Goal: Check status: Check status

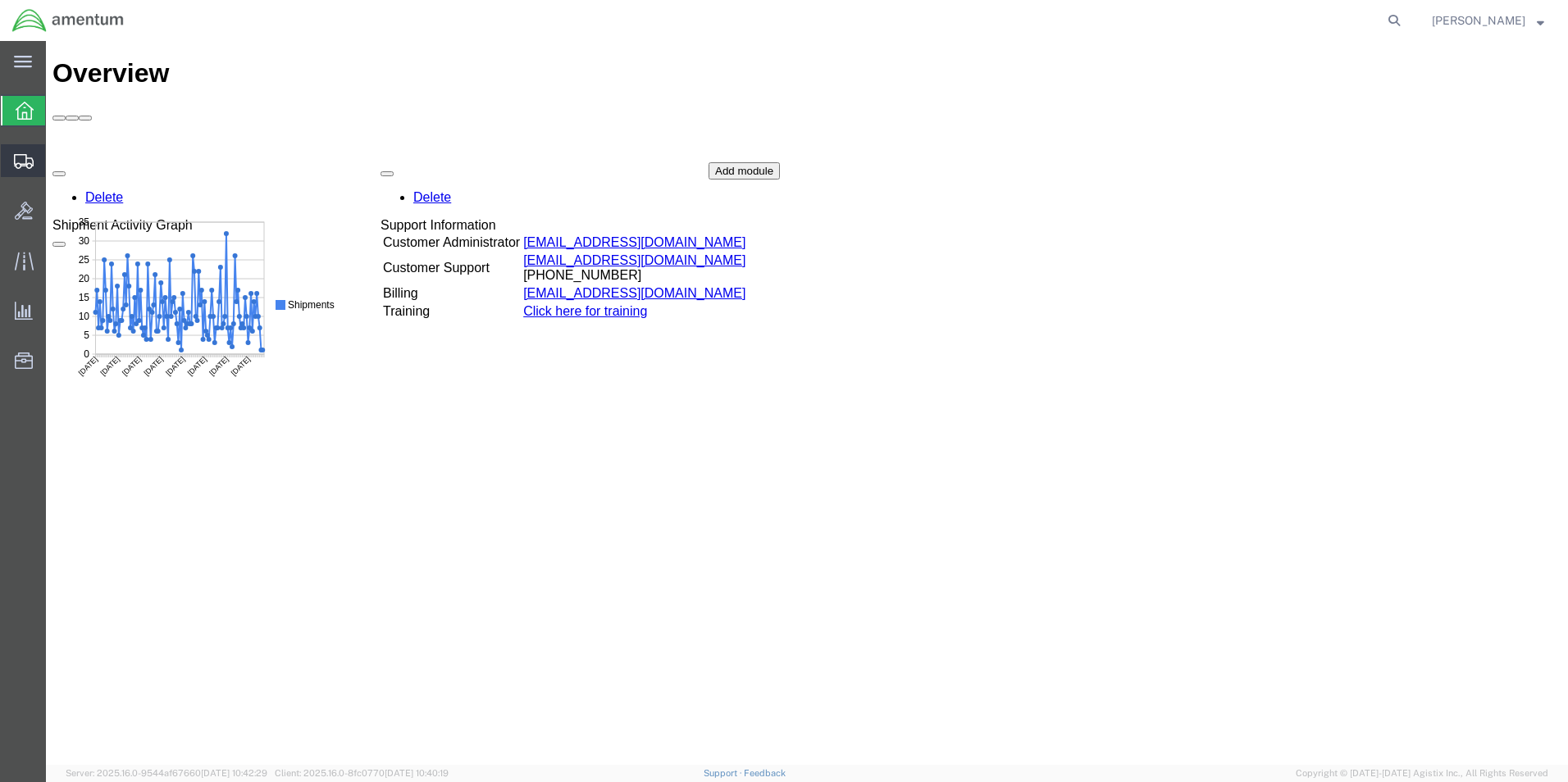
click at [23, 161] on icon at bounding box center [24, 161] width 19 height 15
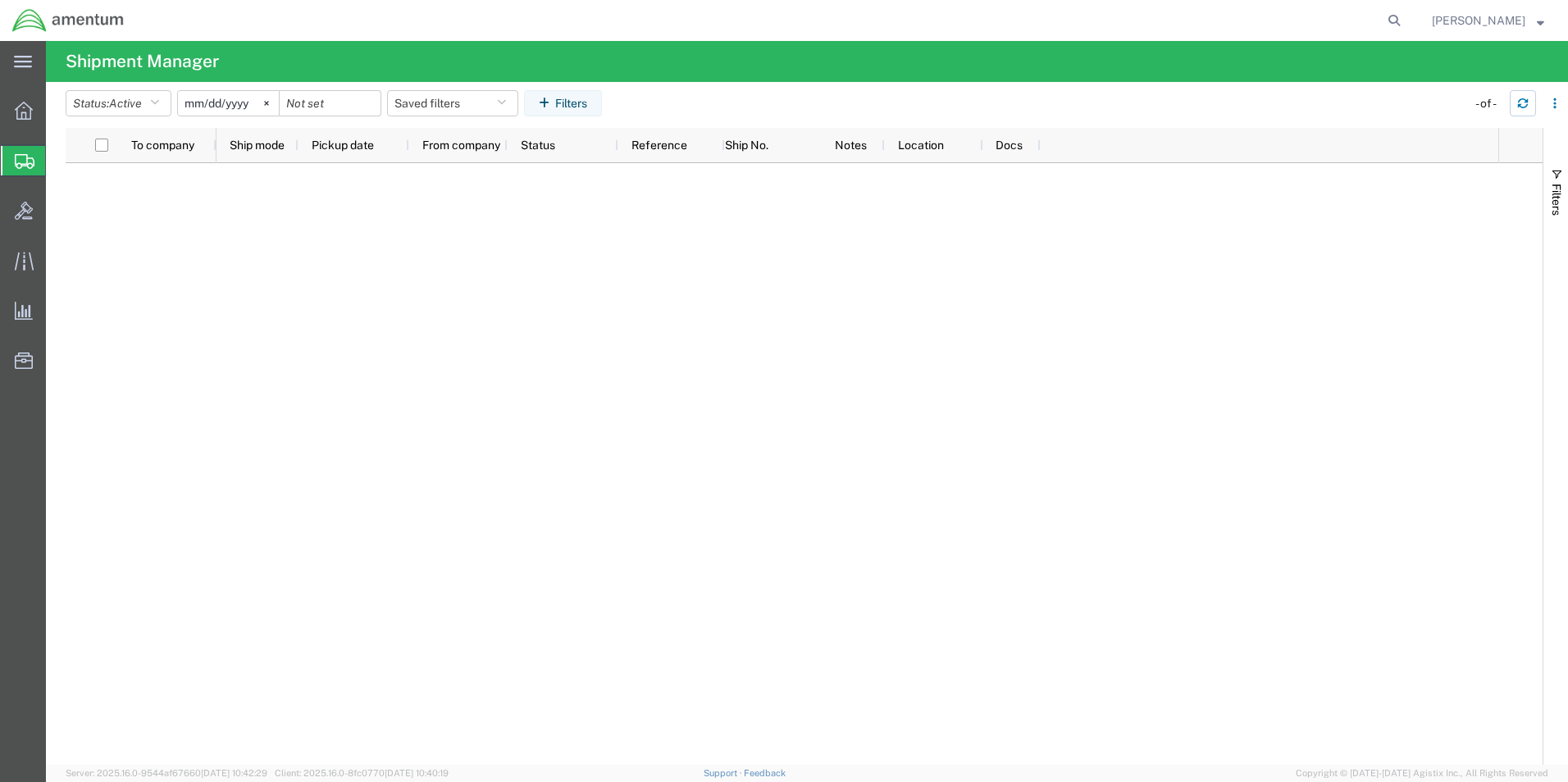
drag, startPoint x: 1518, startPoint y: 104, endPoint x: 1505, endPoint y: 111, distance: 14.8
click at [1513, 109] on button "button" at bounding box center [1522, 103] width 26 height 26
click at [20, 154] on icon at bounding box center [25, 161] width 19 height 15
click at [159, 102] on icon "button" at bounding box center [154, 103] width 9 height 11
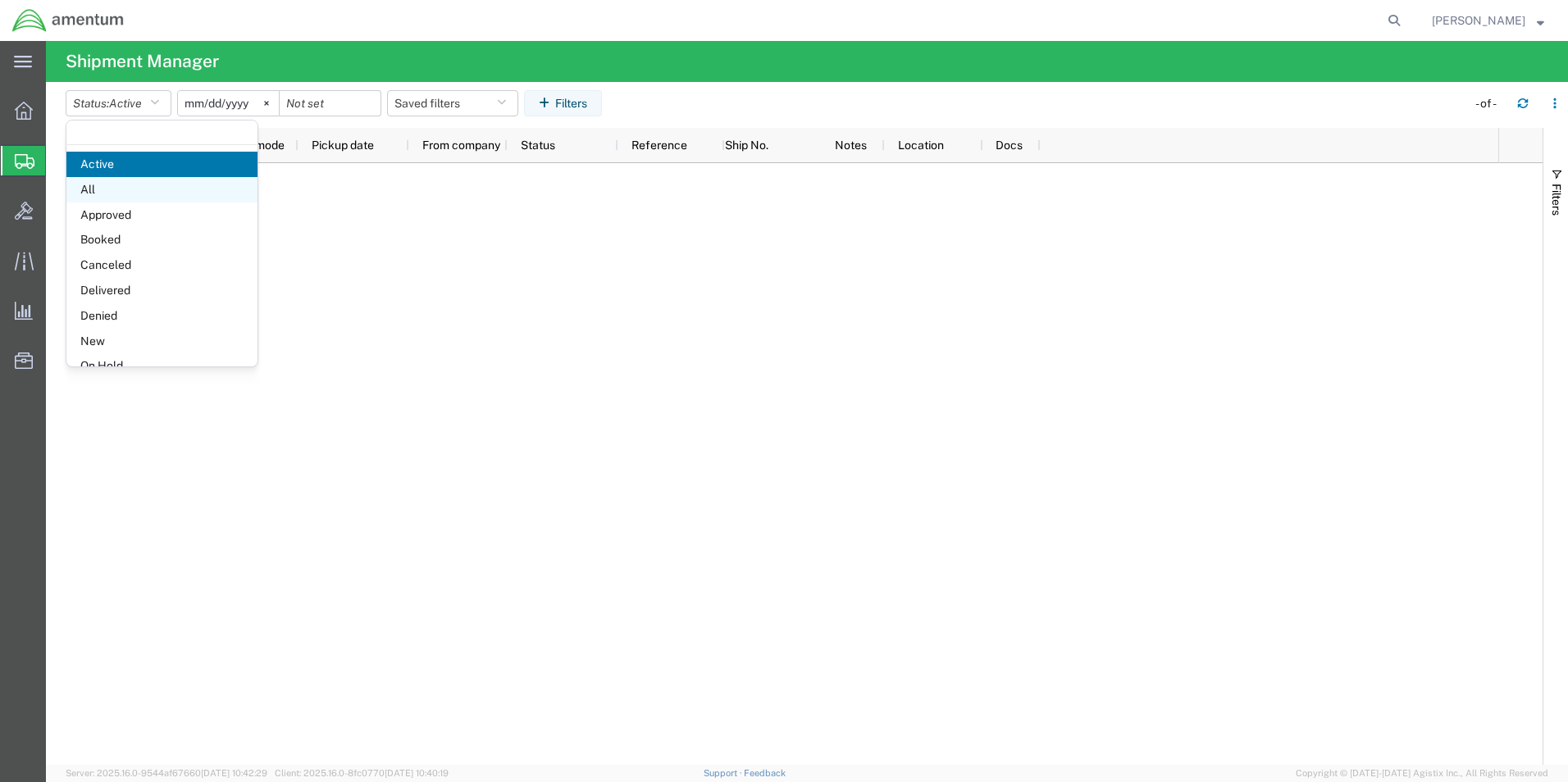
click at [120, 188] on span "All" at bounding box center [162, 189] width 191 height 25
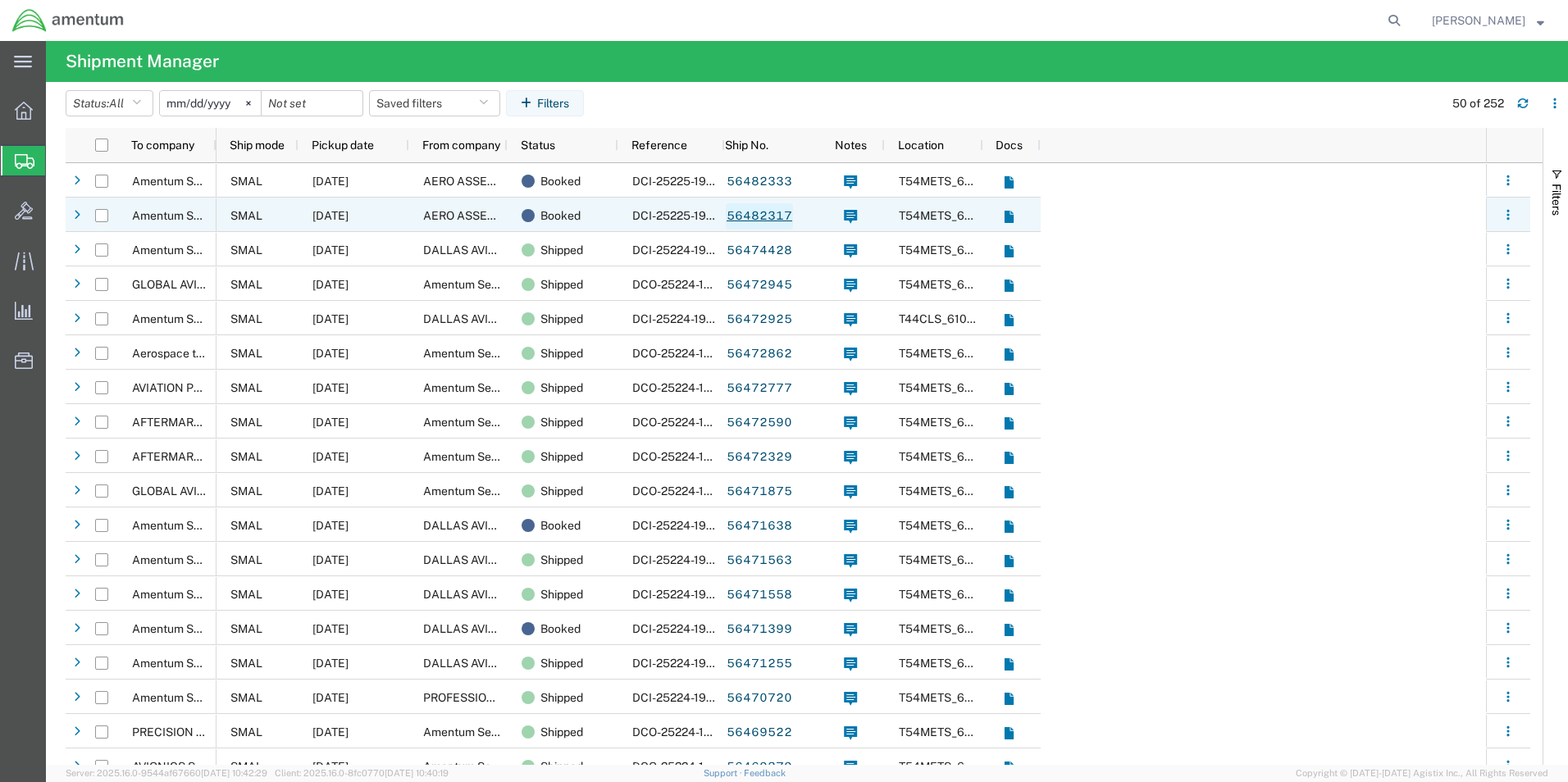
click at [759, 218] on link "56482317" at bounding box center [759, 217] width 68 height 26
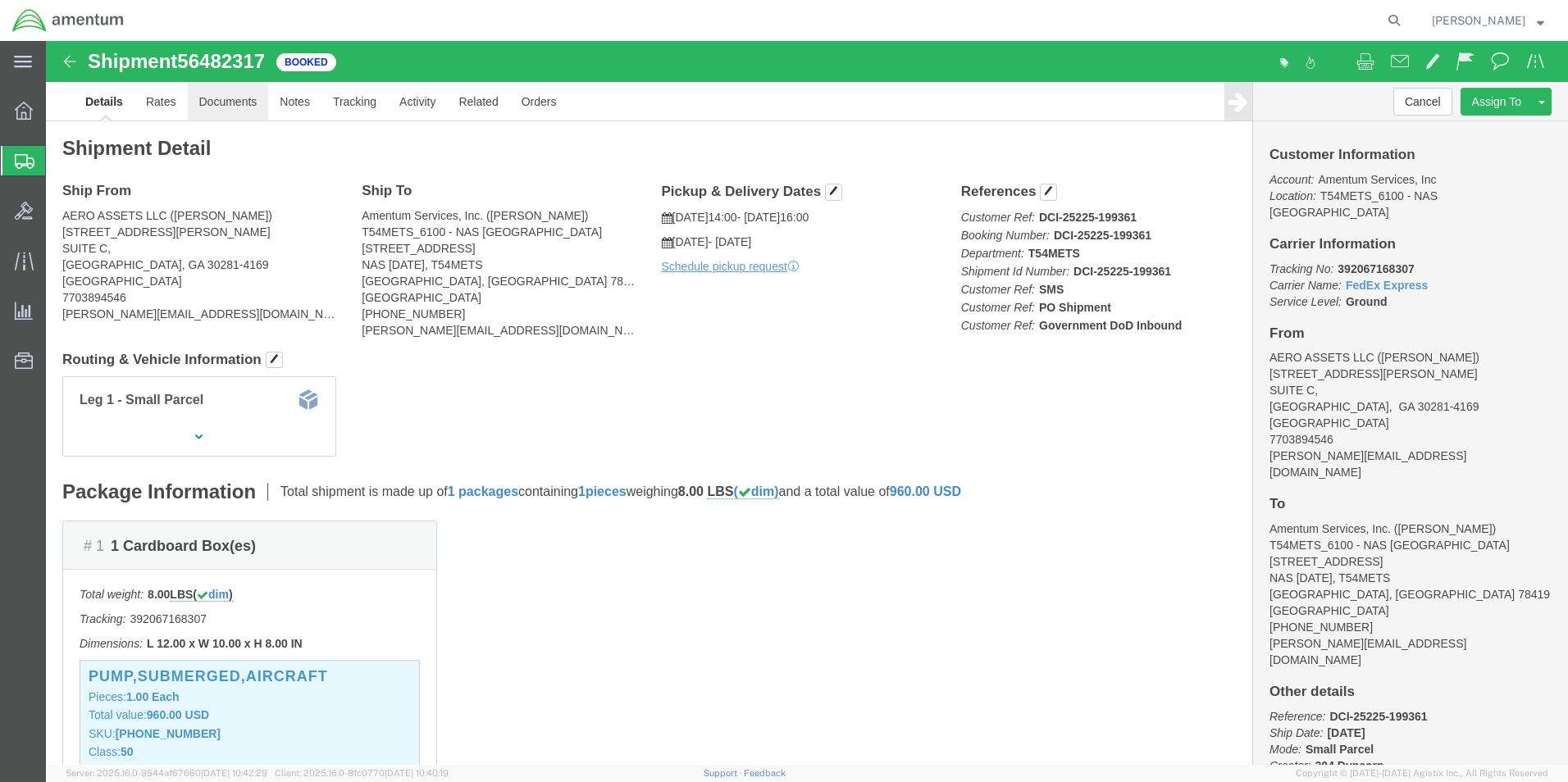
click link "Documents"
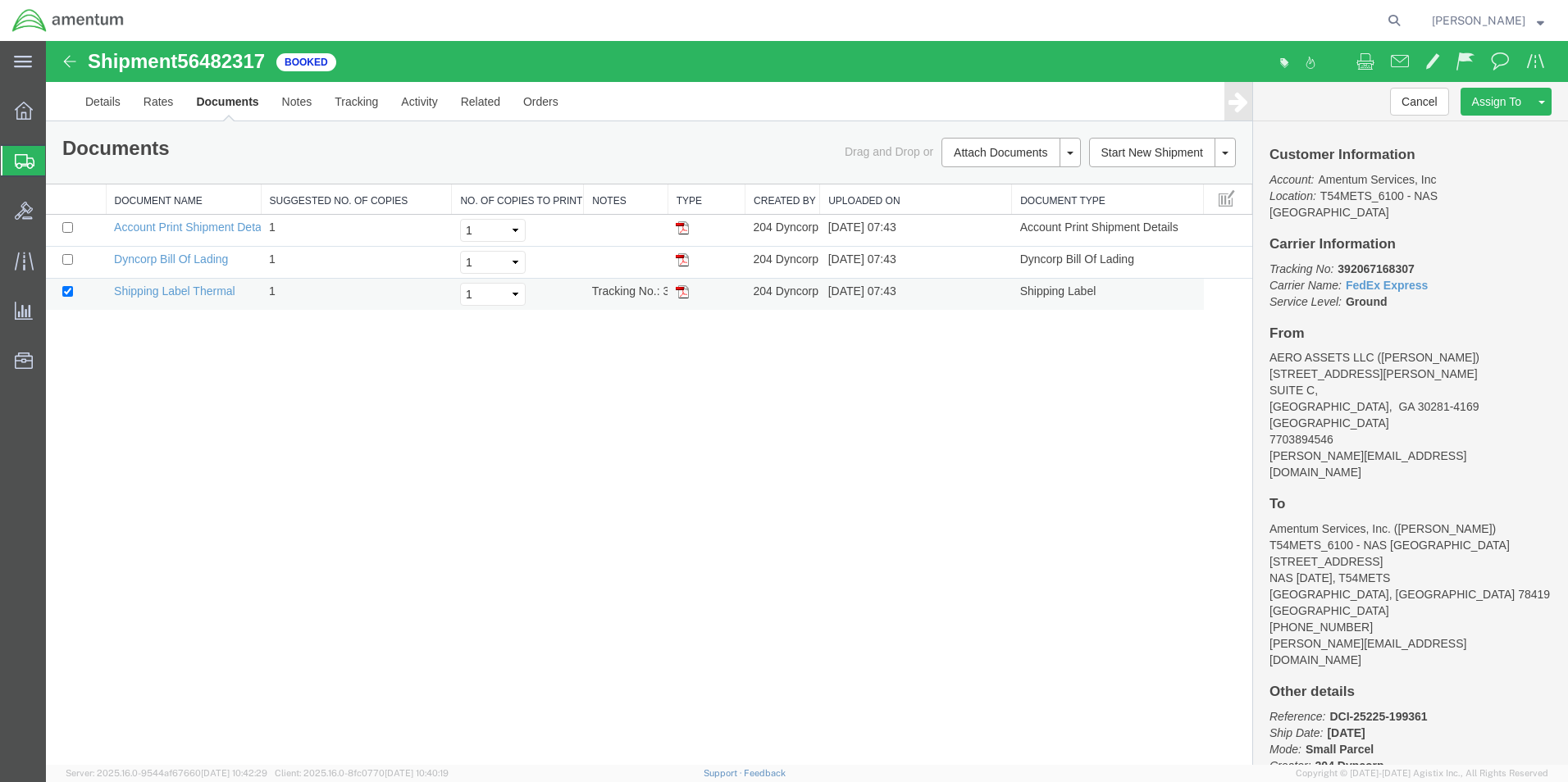
click at [681, 294] on img at bounding box center [681, 291] width 13 height 13
click at [68, 56] on img at bounding box center [69, 61] width 19 height 19
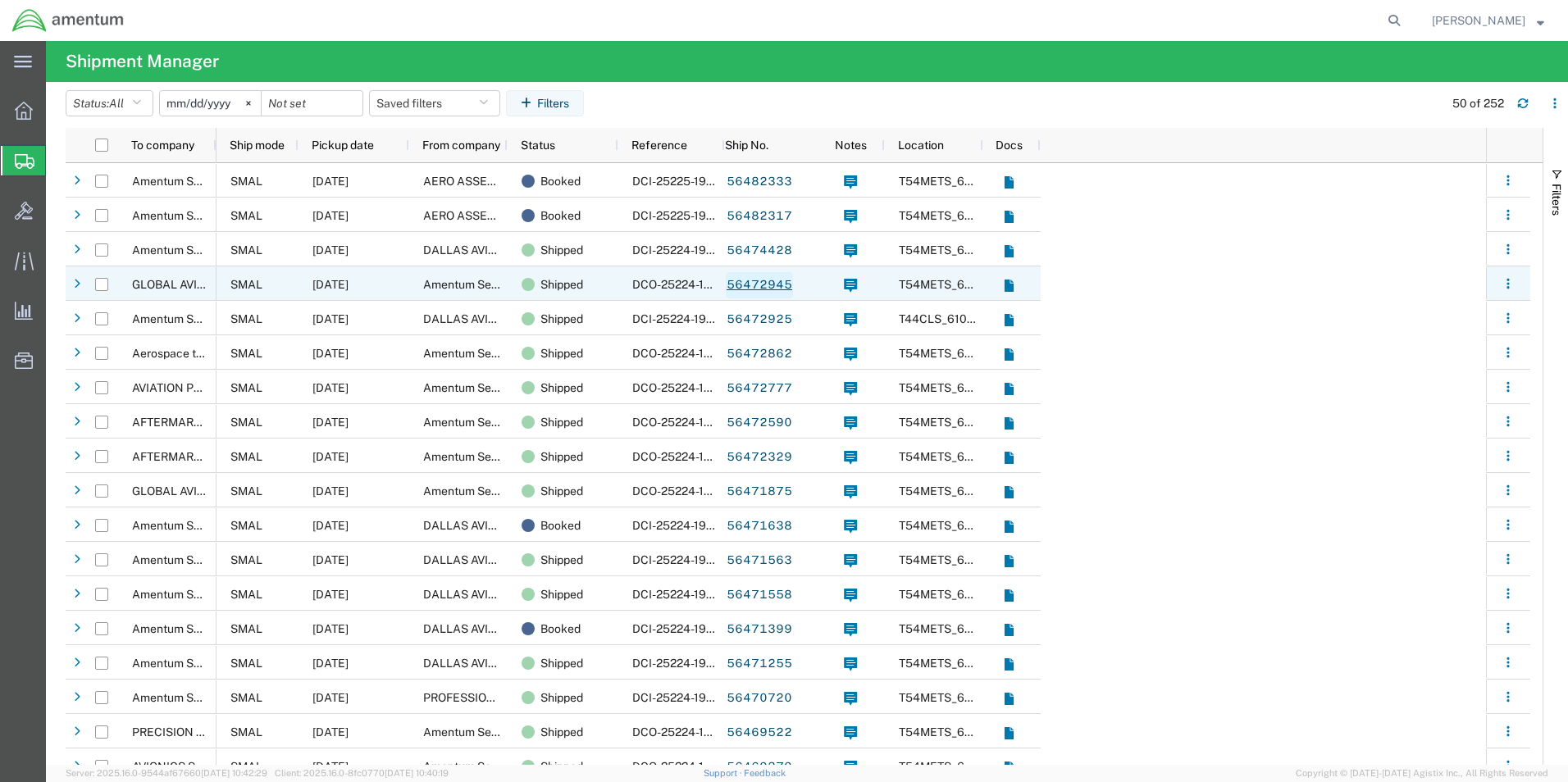
click at [748, 290] on link "56472945" at bounding box center [759, 285] width 68 height 26
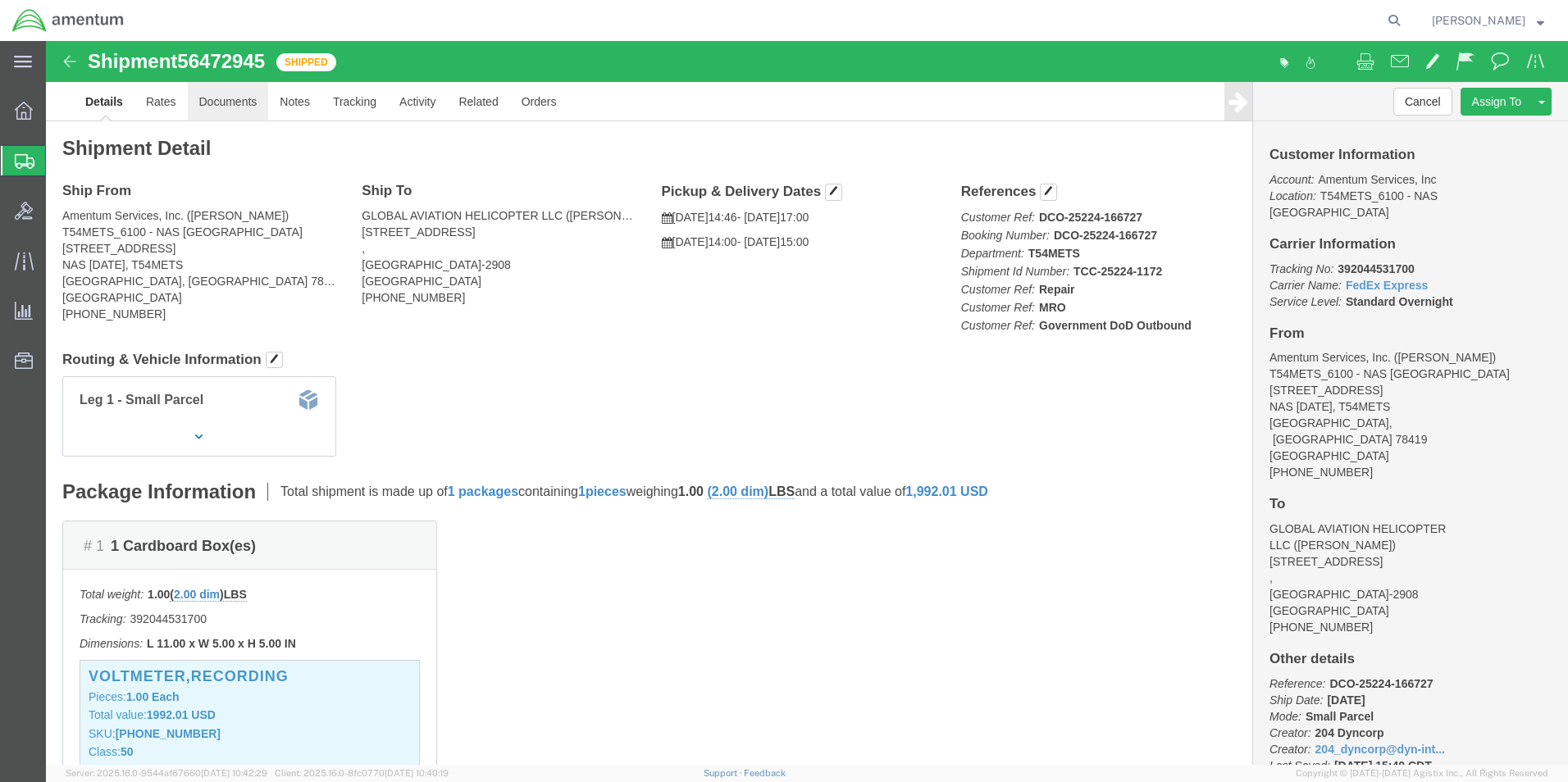
click link "Documents"
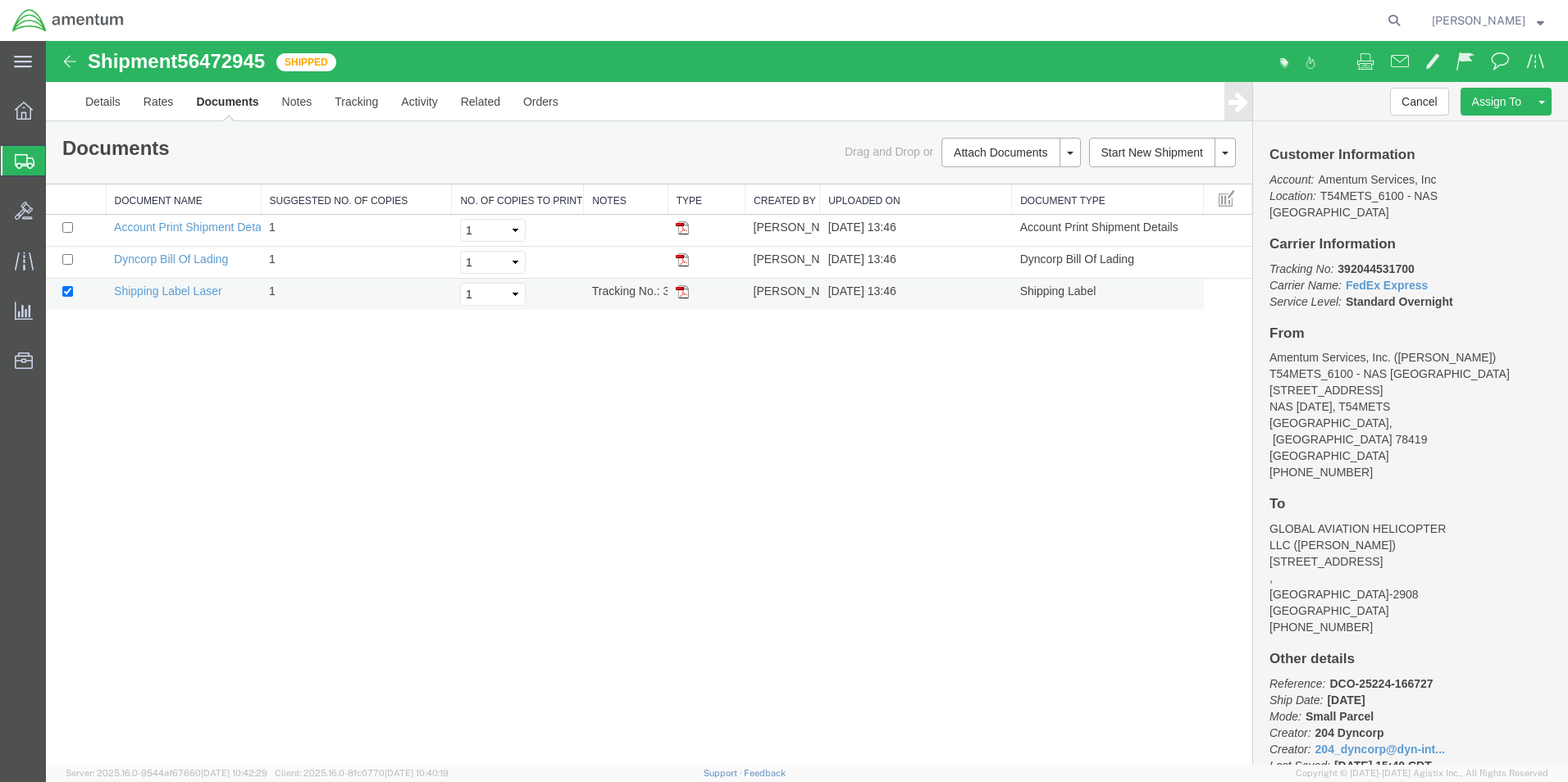
click at [681, 291] on img at bounding box center [681, 291] width 13 height 13
drag, startPoint x: 46, startPoint y: 80, endPoint x: 679, endPoint y: 291, distance: 667.2
click at [684, 295] on img at bounding box center [681, 291] width 13 height 13
click at [685, 290] on img at bounding box center [681, 291] width 13 height 13
drag, startPoint x: 679, startPoint y: 291, endPoint x: 608, endPoint y: 44, distance: 257.0
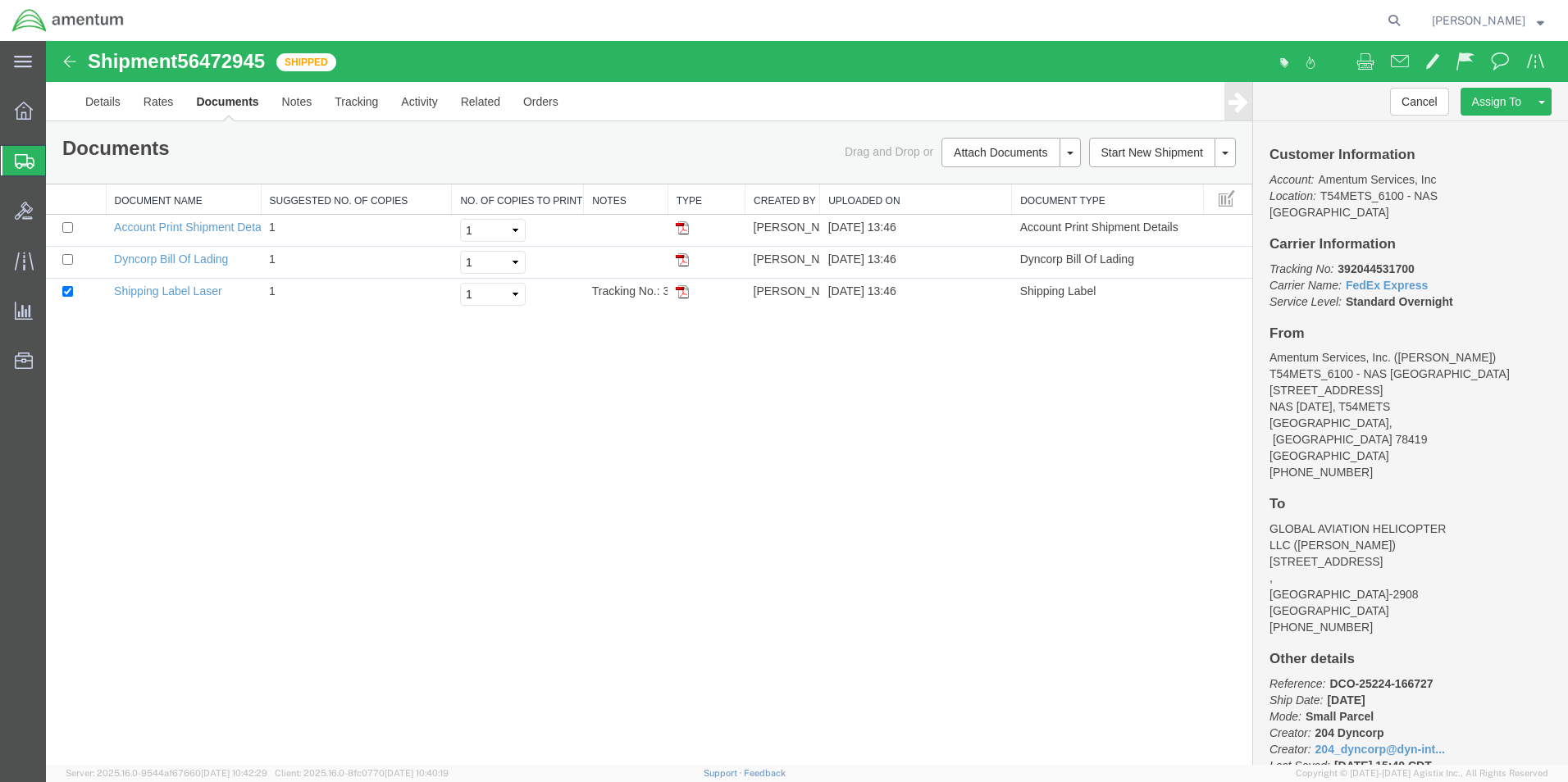
click at [679, 291] on img at bounding box center [681, 291] width 13 height 13
click at [674, 294] on td at bounding box center [706, 295] width 77 height 32
click at [674, 295] on td at bounding box center [706, 295] width 77 height 32
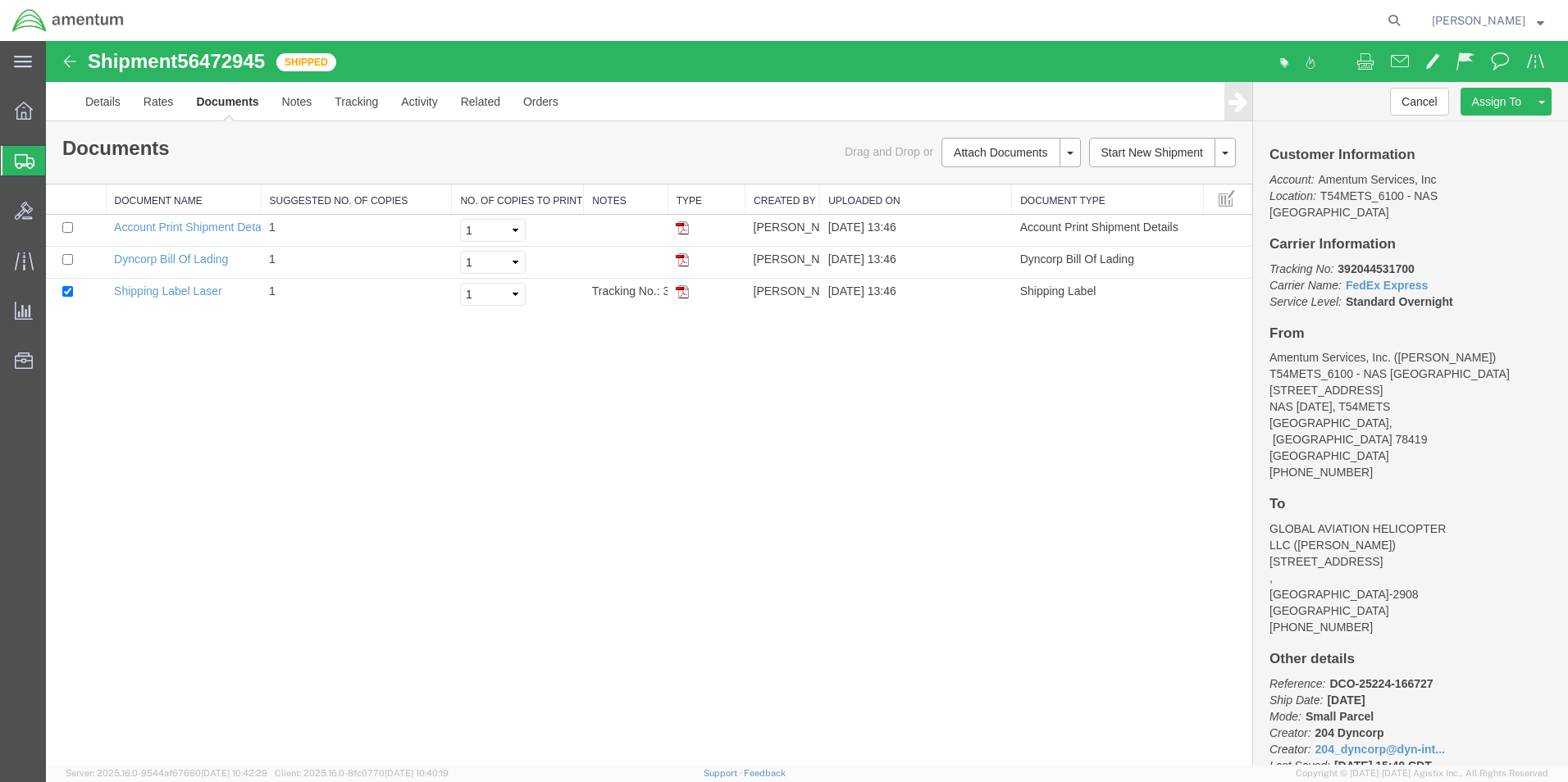
click at [64, 58] on img at bounding box center [69, 61] width 19 height 19
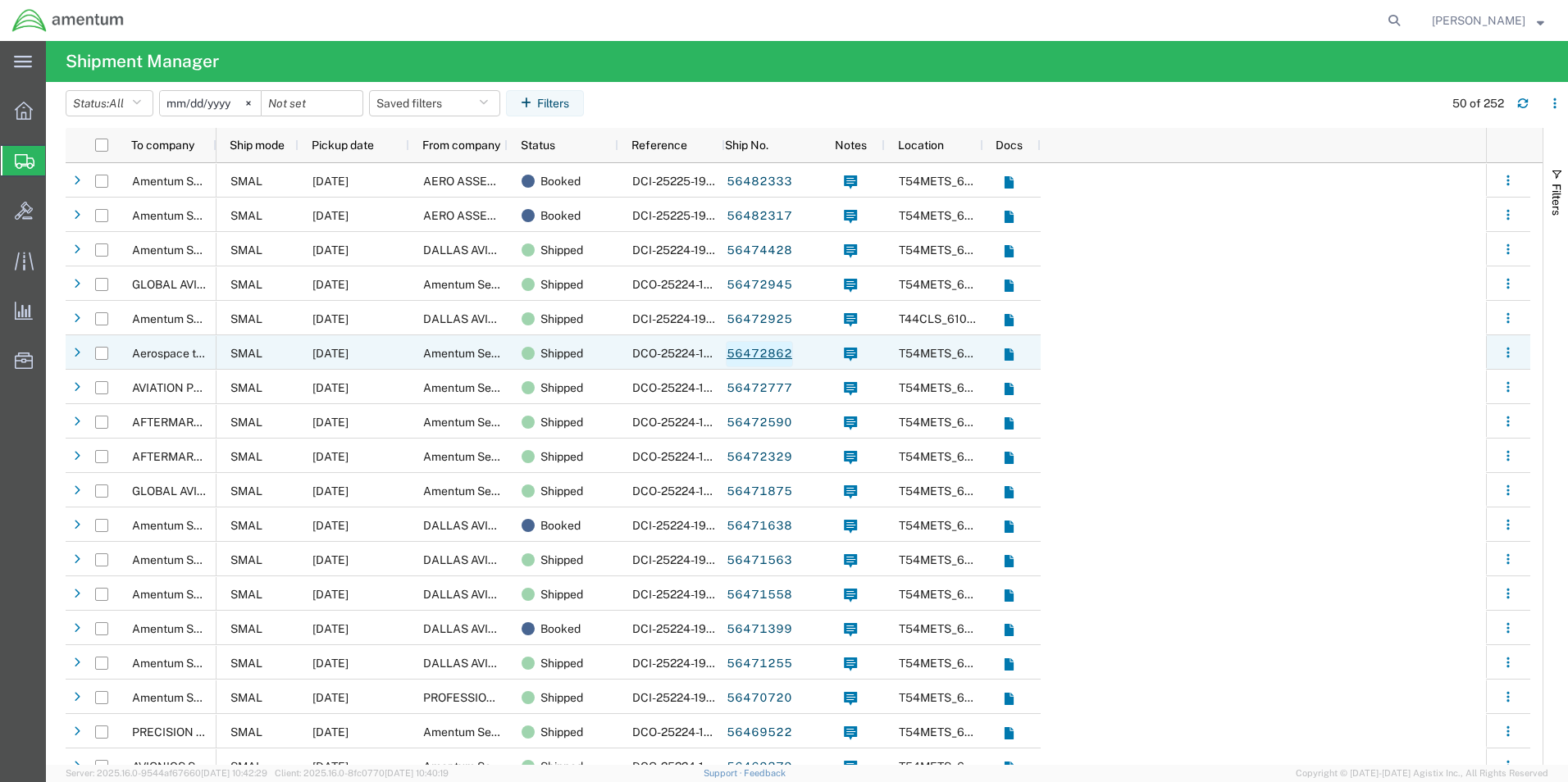
click at [756, 357] on link "56472862" at bounding box center [759, 354] width 68 height 26
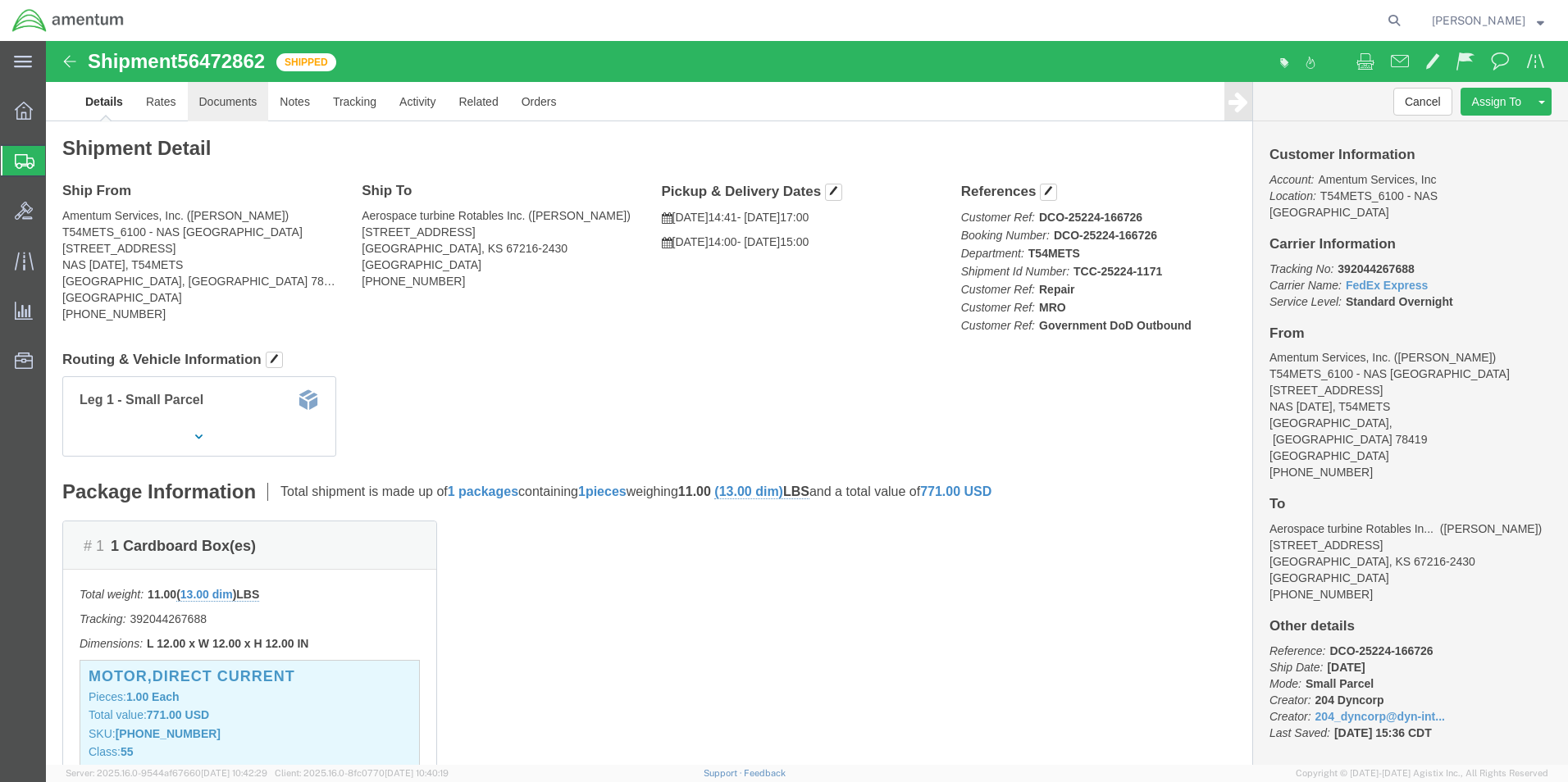
drag, startPoint x: 185, startPoint y: 59, endPoint x: 205, endPoint y: 54, distance: 20.6
click link "Documents"
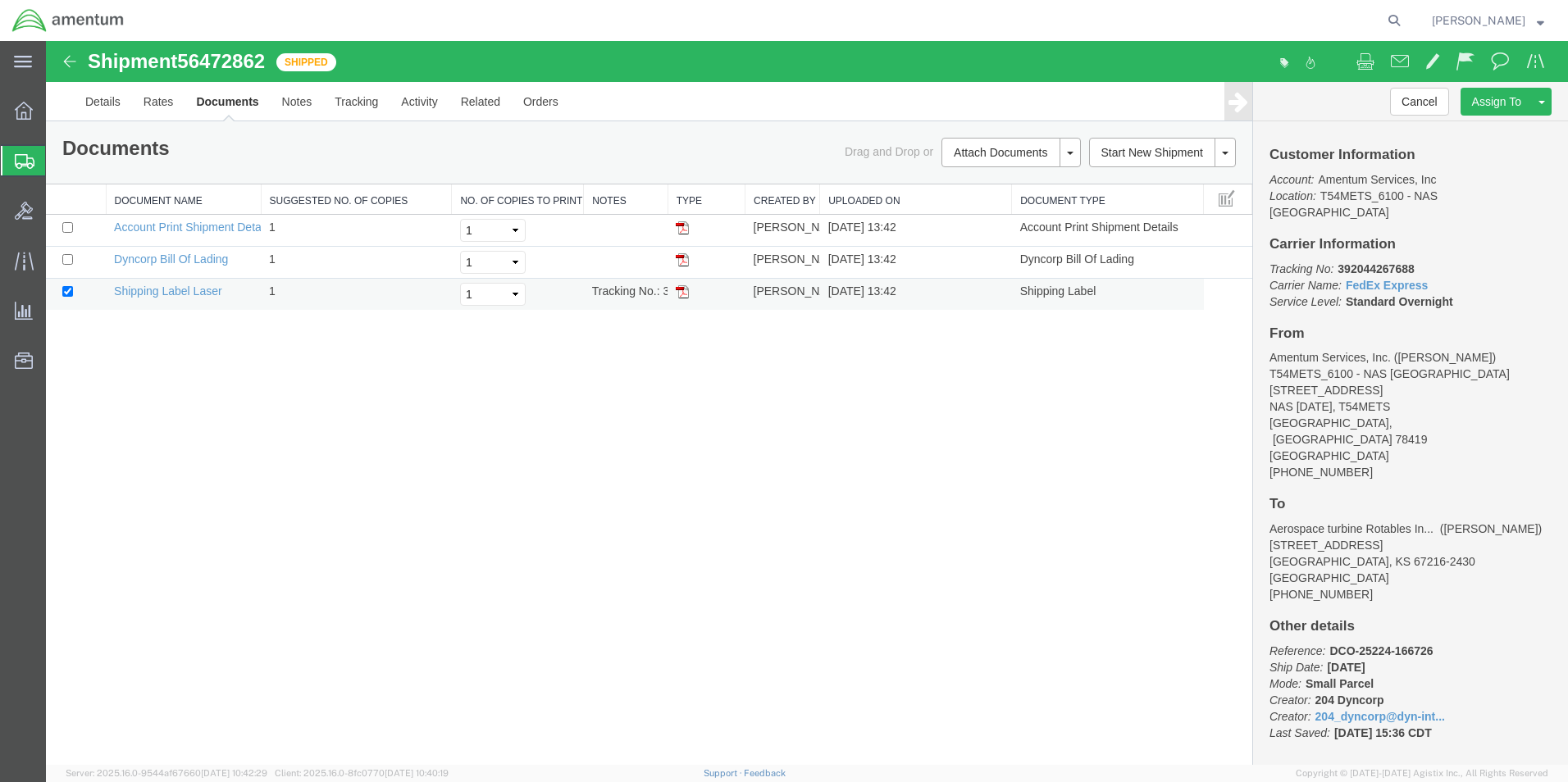
click at [684, 292] on img at bounding box center [681, 291] width 13 height 13
click at [21, 166] on icon at bounding box center [25, 161] width 19 height 15
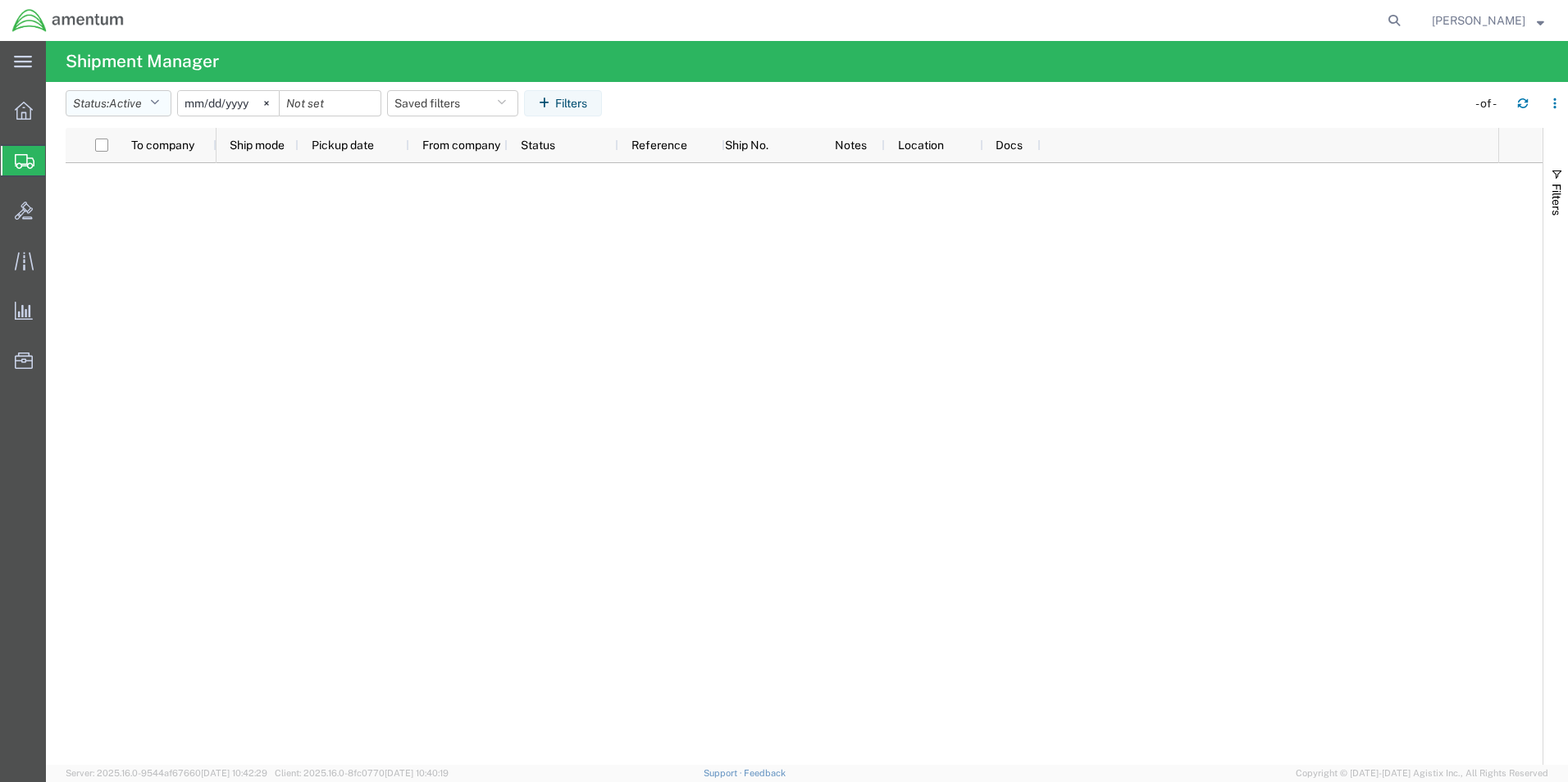
click at [158, 106] on icon "button" at bounding box center [154, 103] width 9 height 11
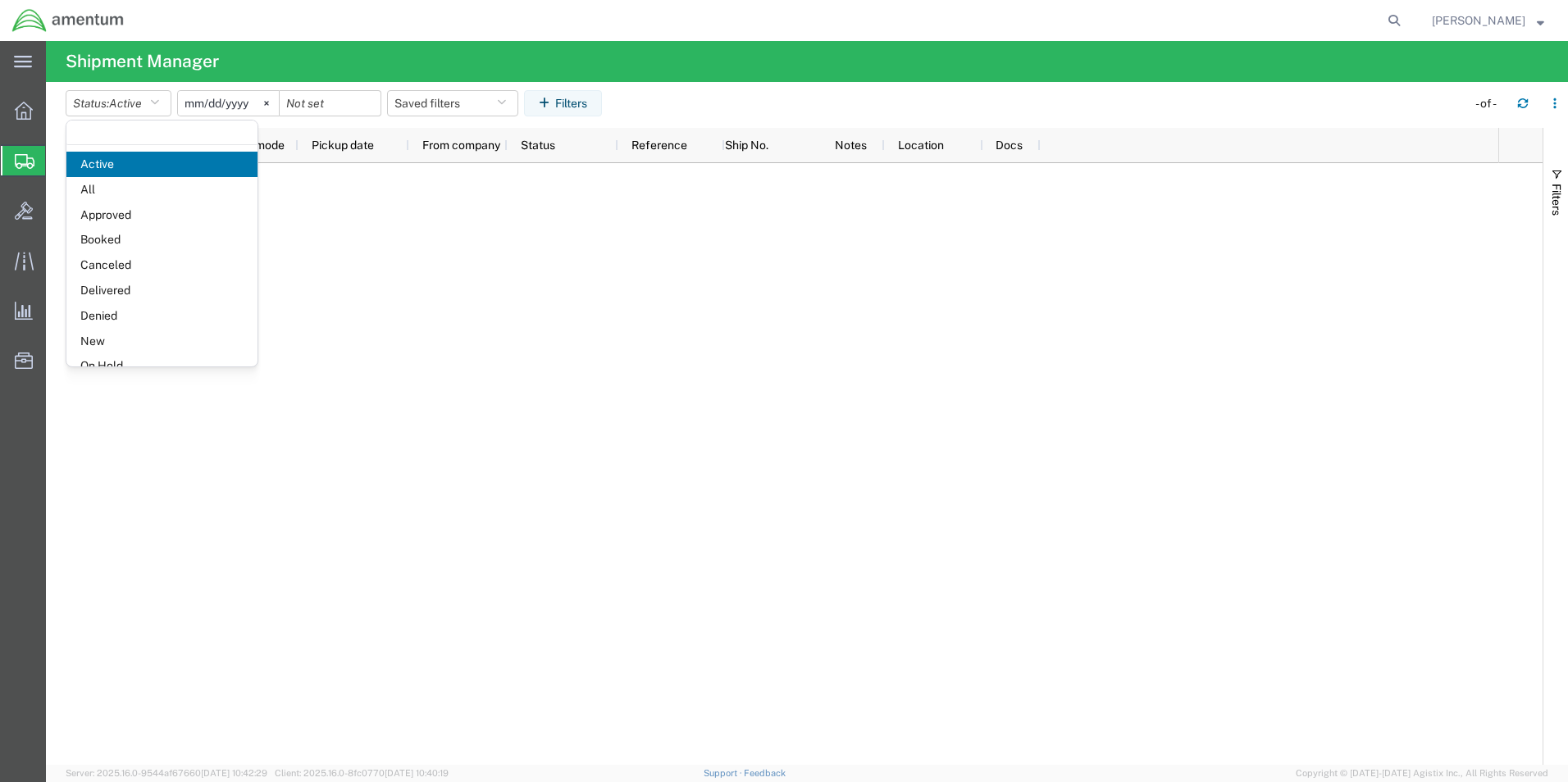
click at [757, 615] on div at bounding box center [857, 464] width 1281 height 601
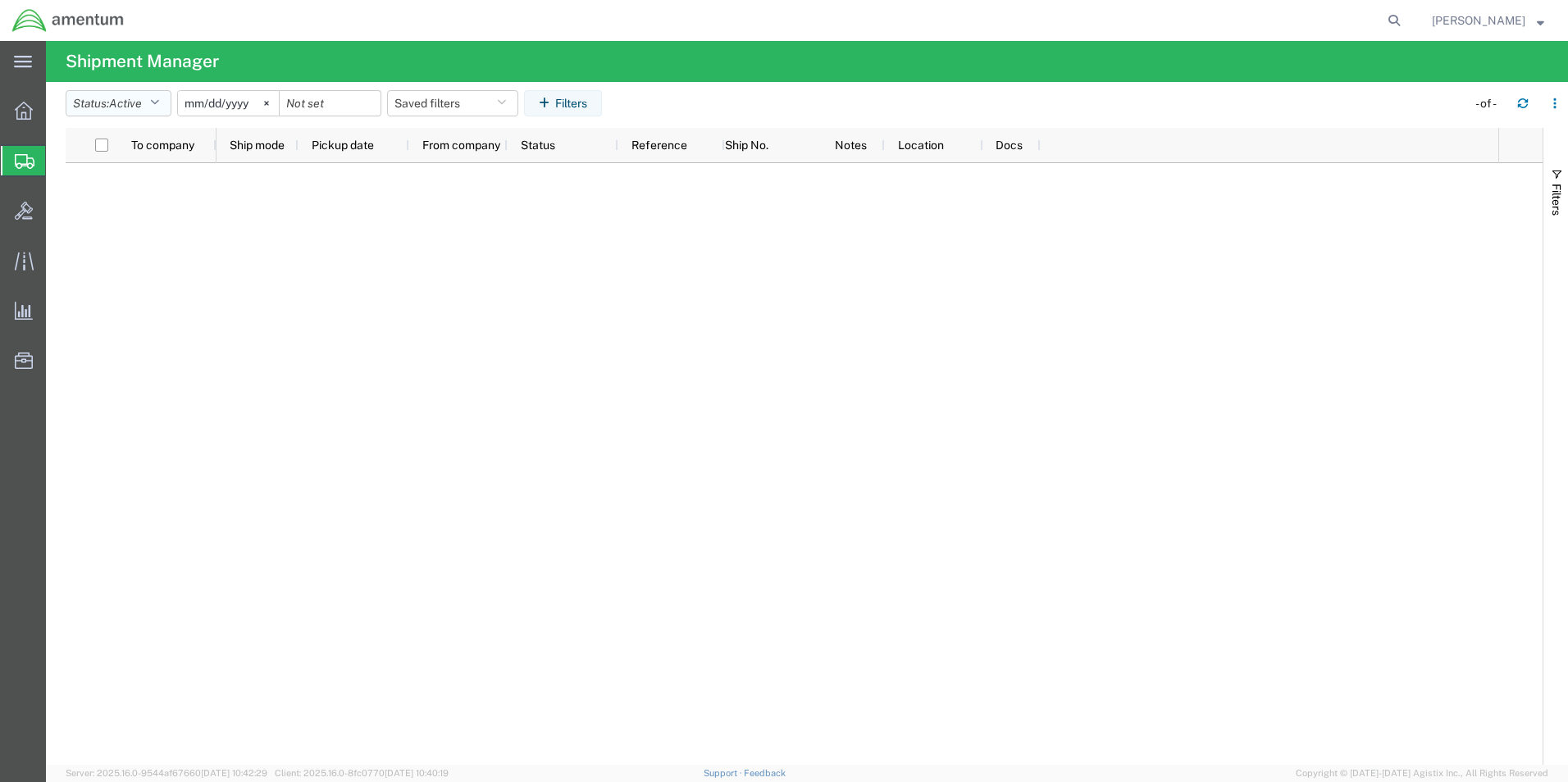
click at [159, 102] on icon "button" at bounding box center [154, 103] width 9 height 11
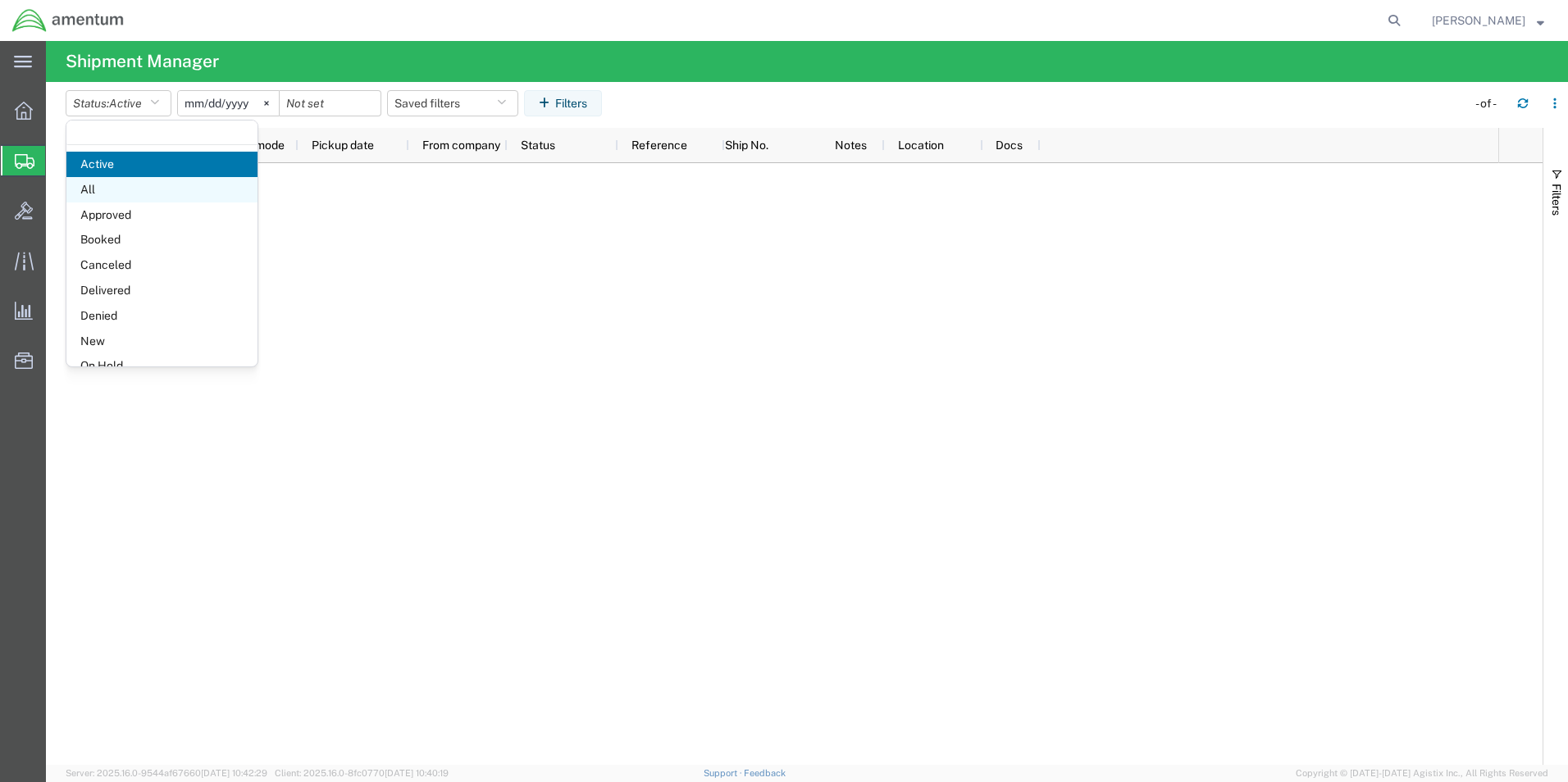
click at [105, 196] on span "All" at bounding box center [162, 189] width 191 height 25
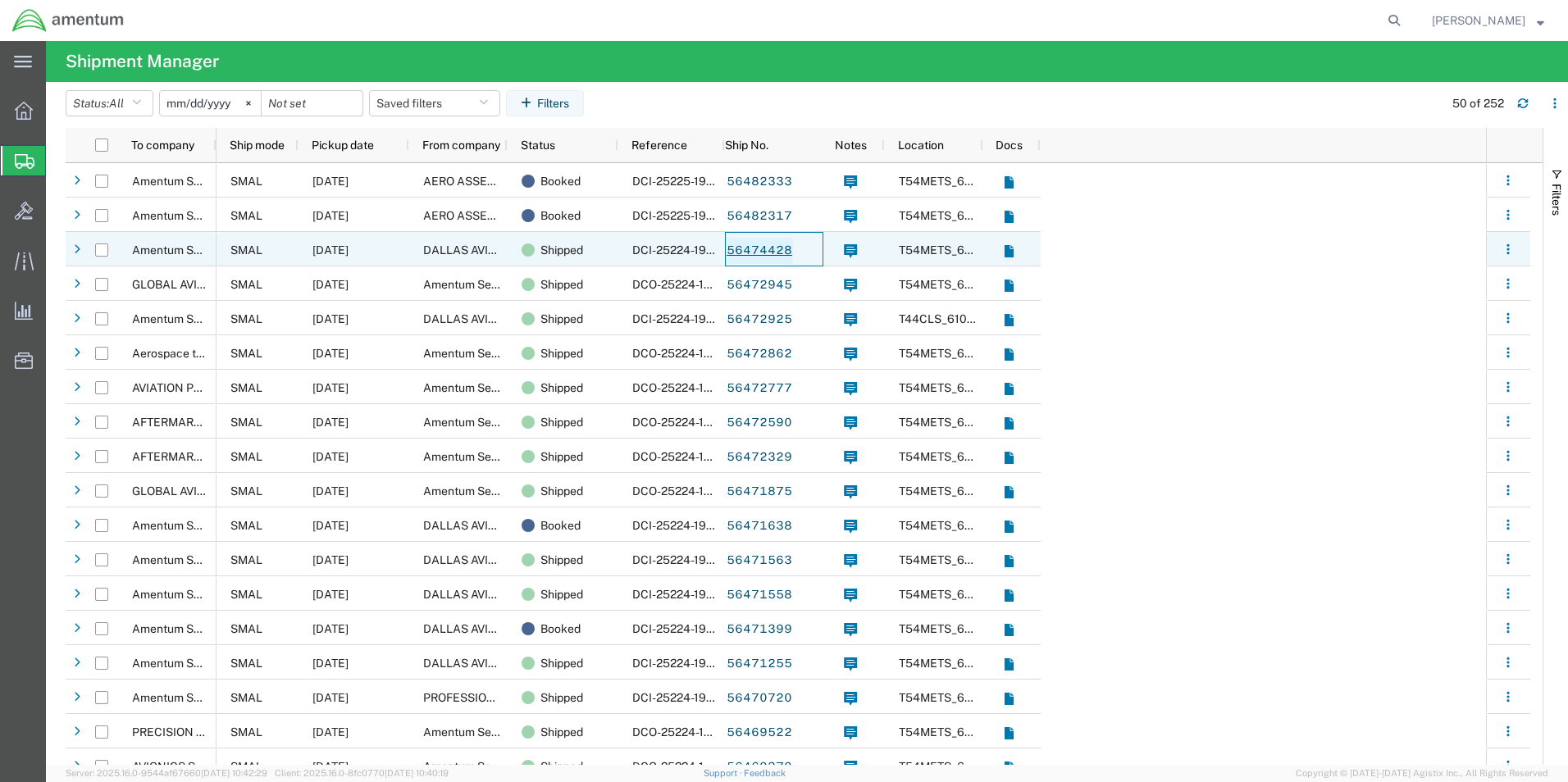
click at [757, 253] on link "56474428" at bounding box center [759, 251] width 68 height 26
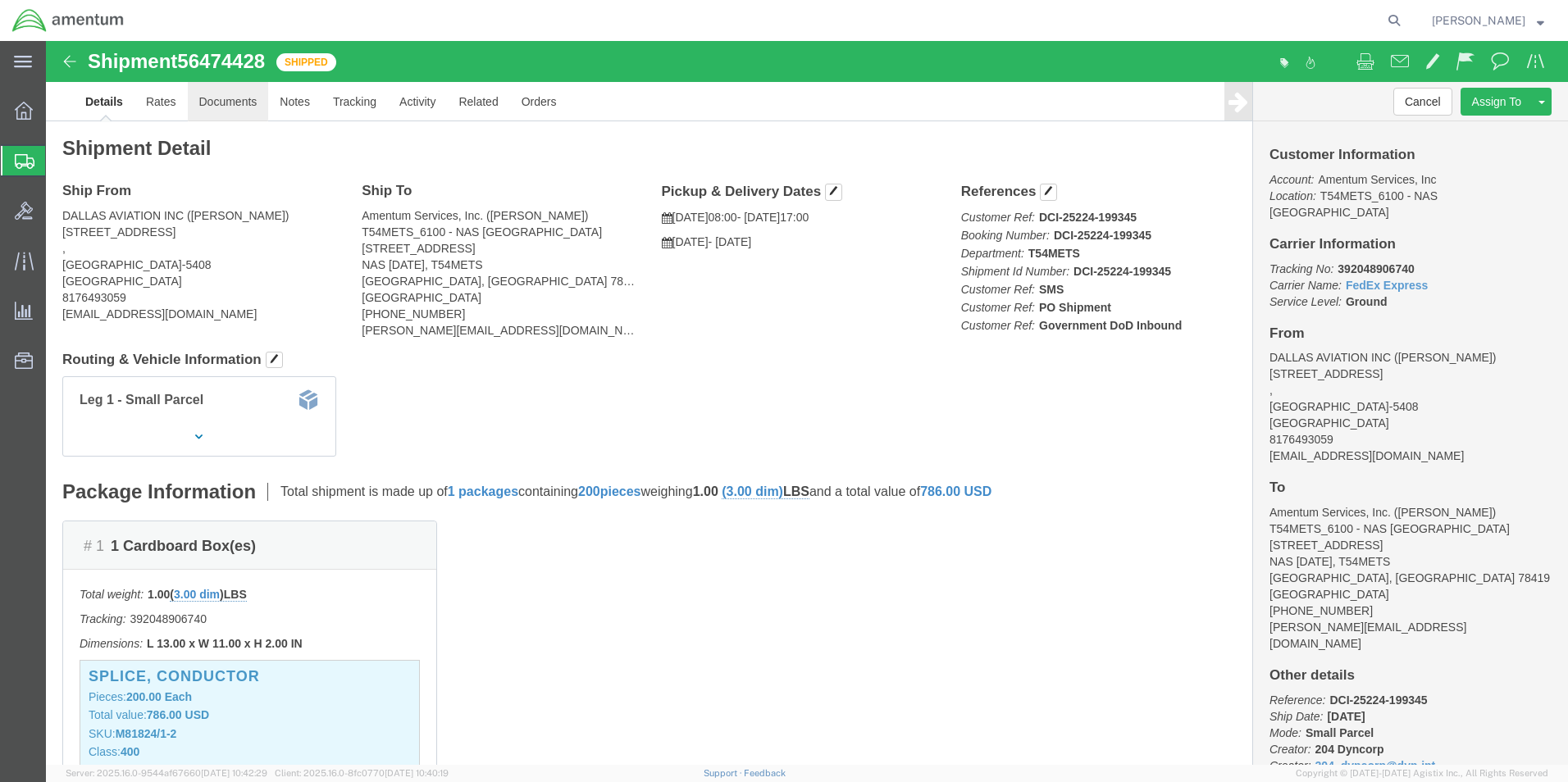
click link "Documents"
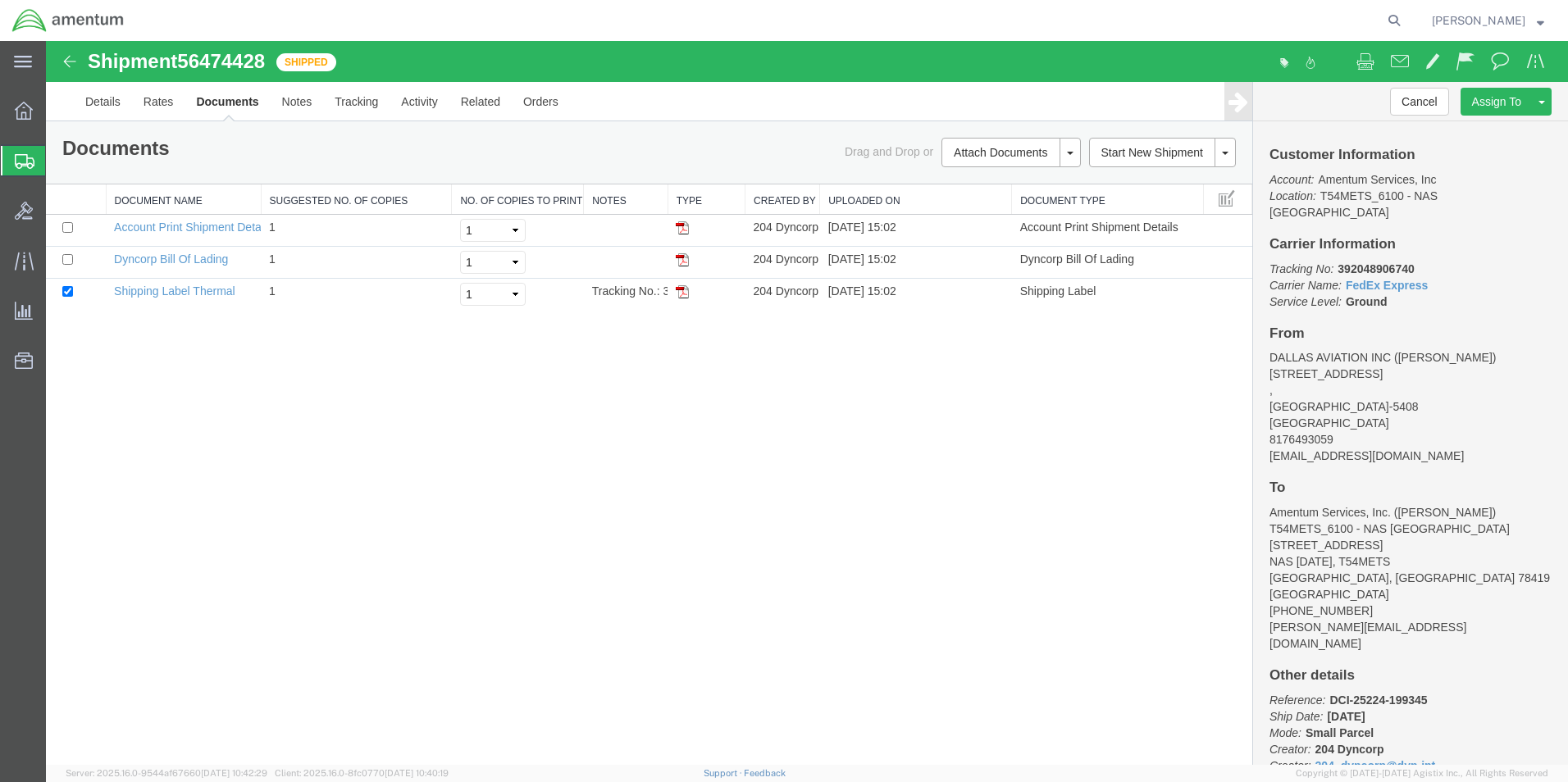
drag, startPoint x: 679, startPoint y: 295, endPoint x: 709, endPoint y: 318, distance: 37.8
click at [679, 295] on img at bounding box center [681, 291] width 13 height 13
click at [68, 58] on img at bounding box center [69, 61] width 19 height 19
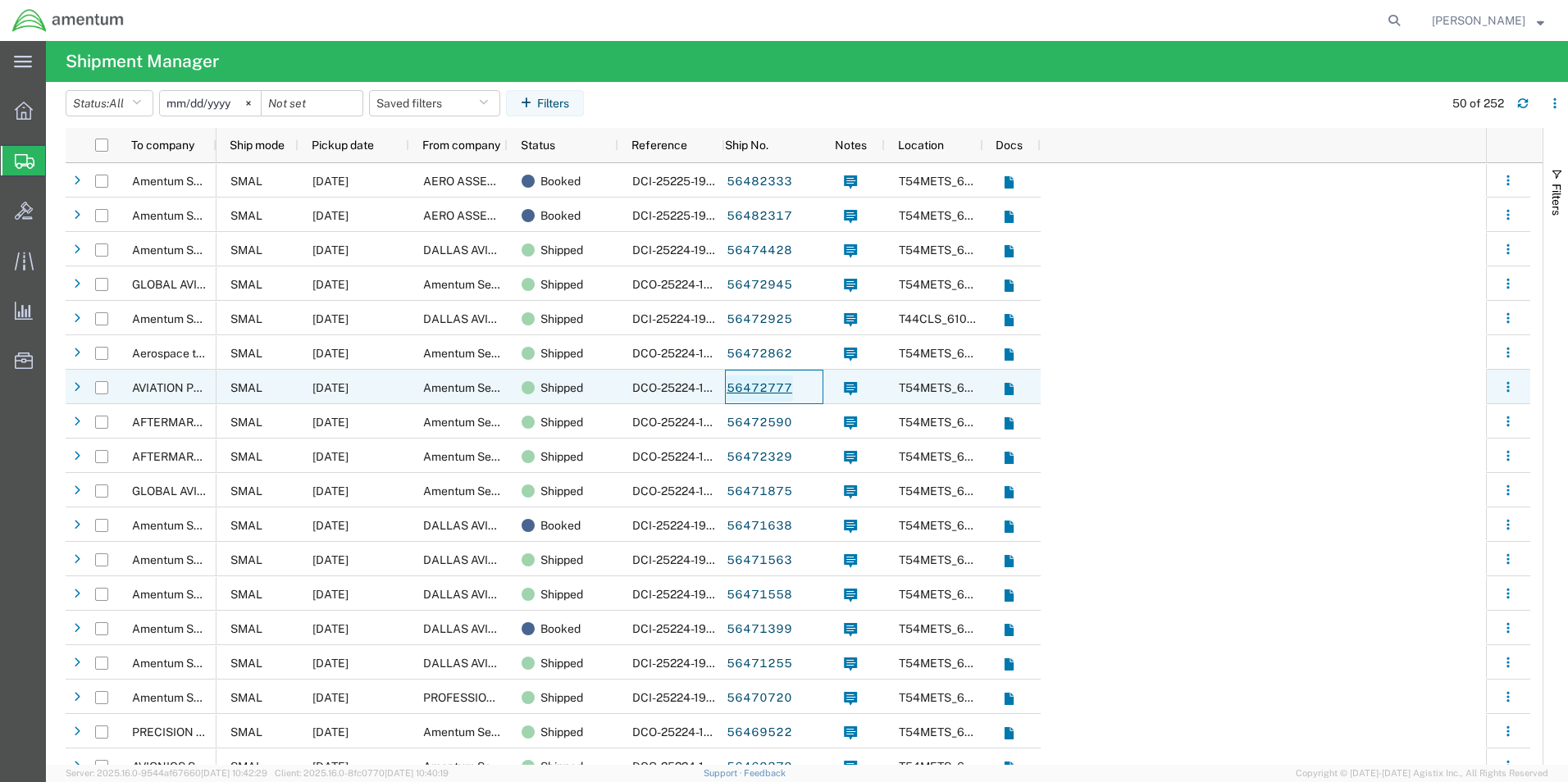
click at [771, 391] on link "56472777" at bounding box center [759, 388] width 68 height 26
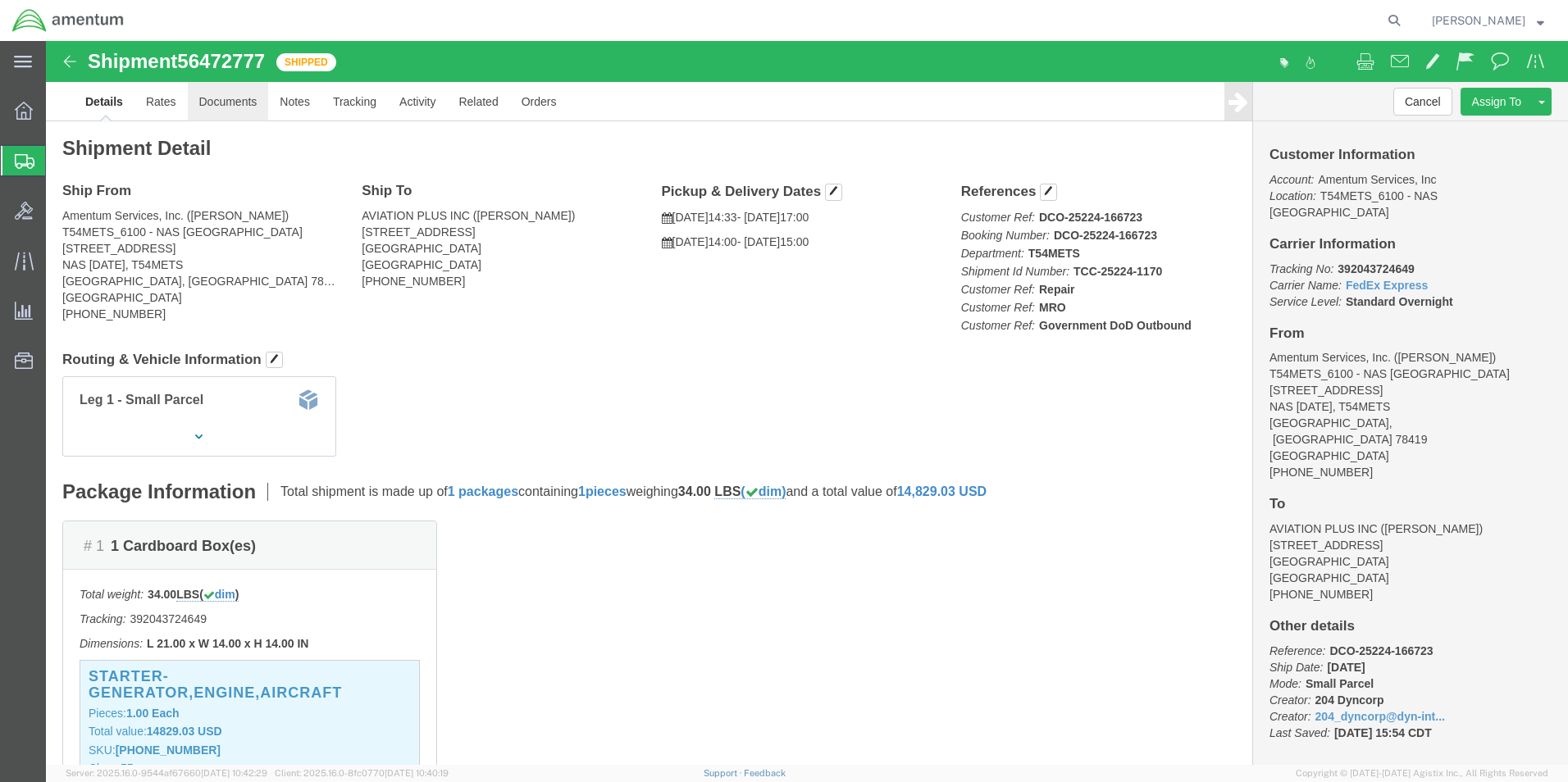
click link "Documents"
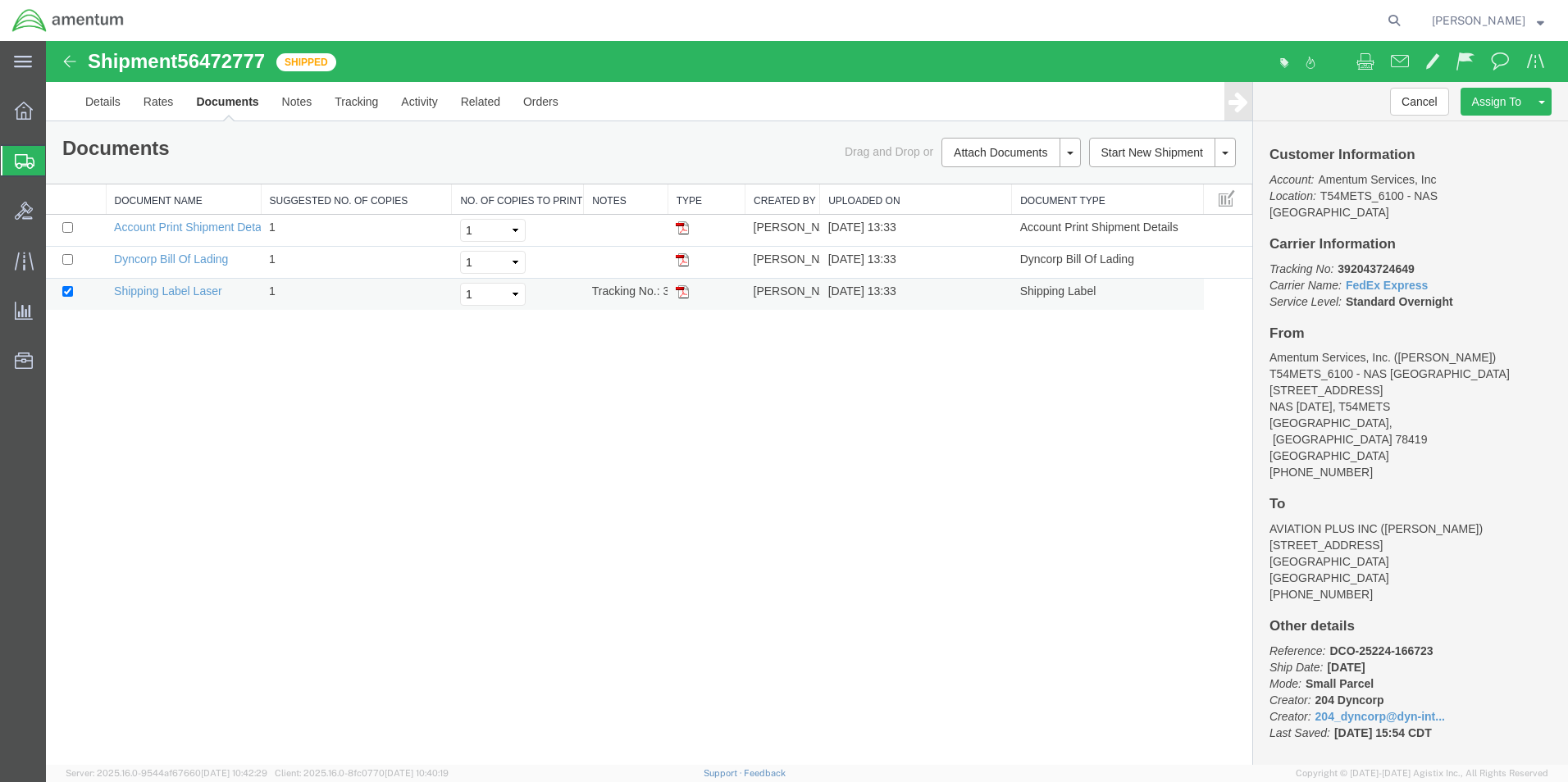
click at [681, 295] on img at bounding box center [681, 291] width 13 height 13
click at [66, 60] on img at bounding box center [69, 61] width 19 height 19
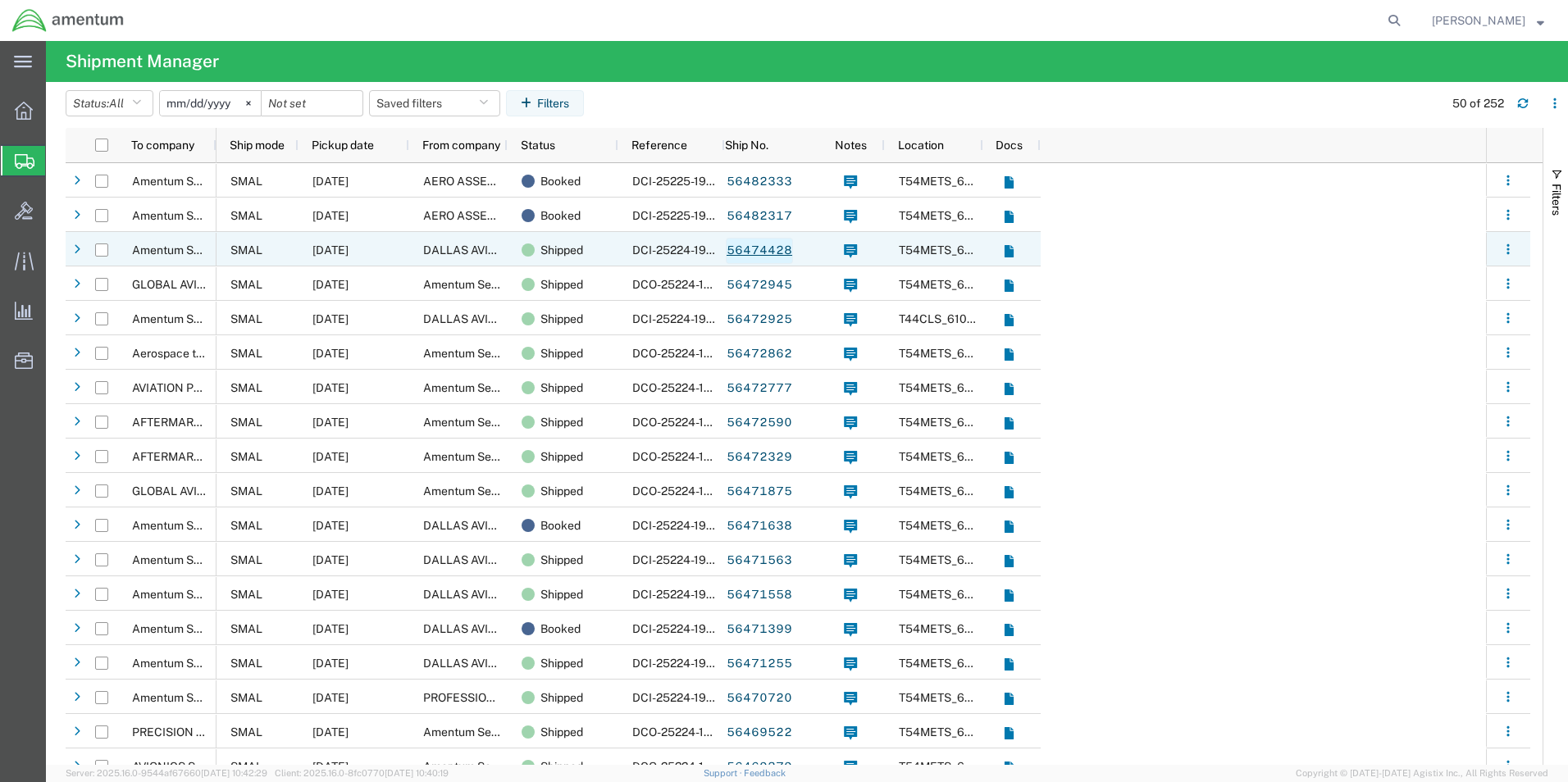
click at [760, 252] on link "56474428" at bounding box center [759, 251] width 68 height 26
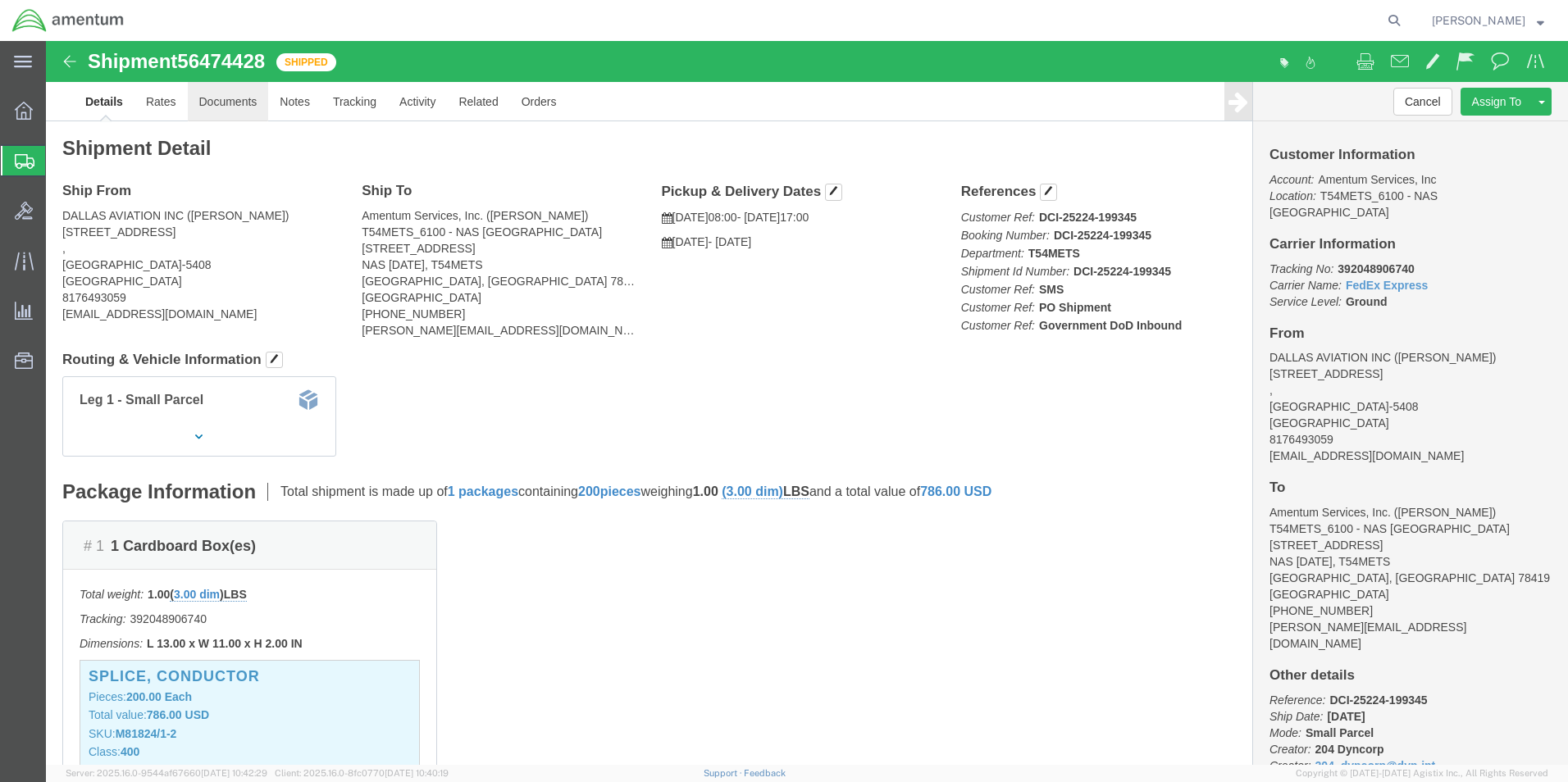
click link "Documents"
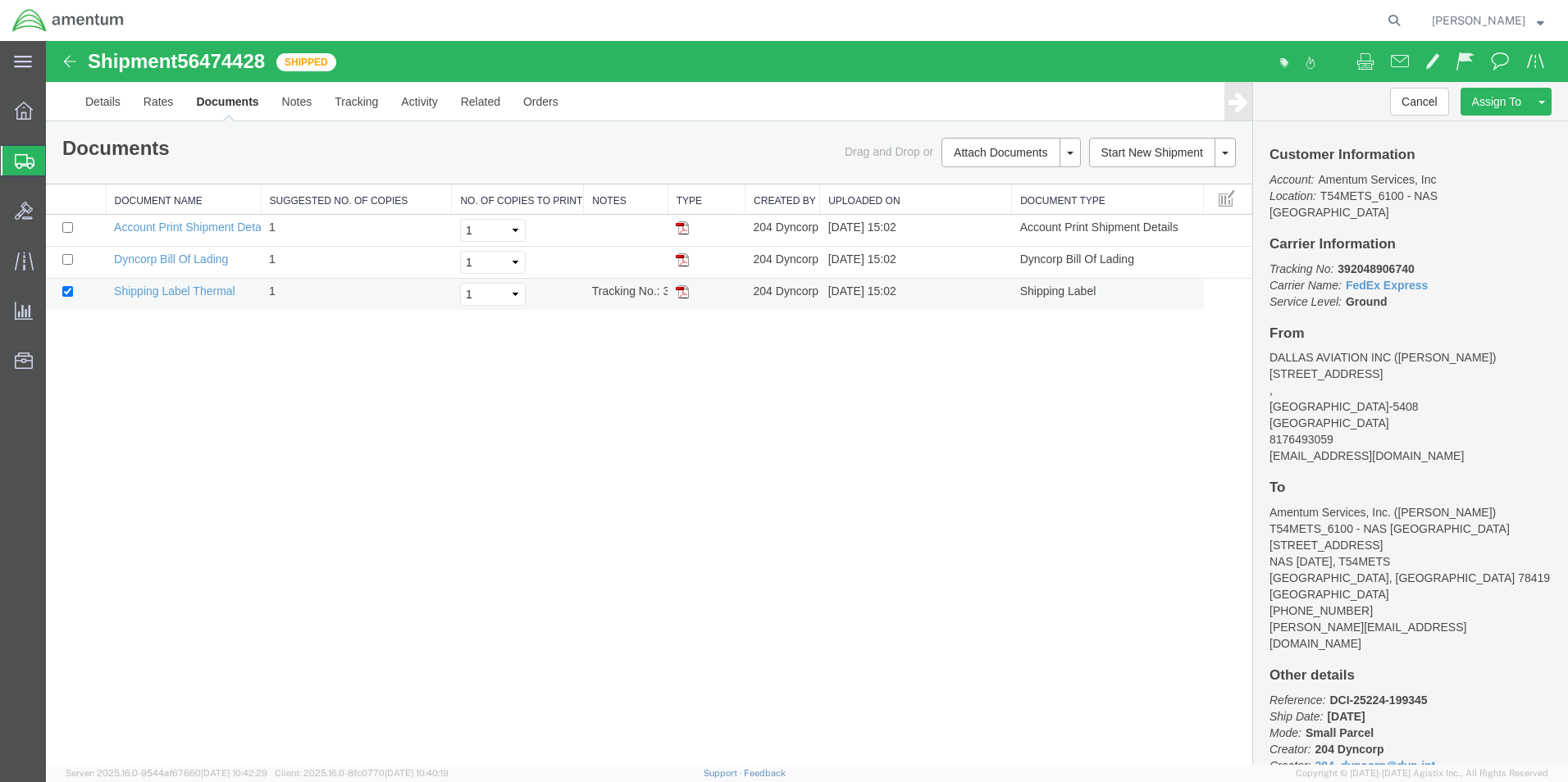
click at [682, 296] on img at bounding box center [681, 291] width 13 height 13
click at [10, 158] on div at bounding box center [24, 160] width 46 height 30
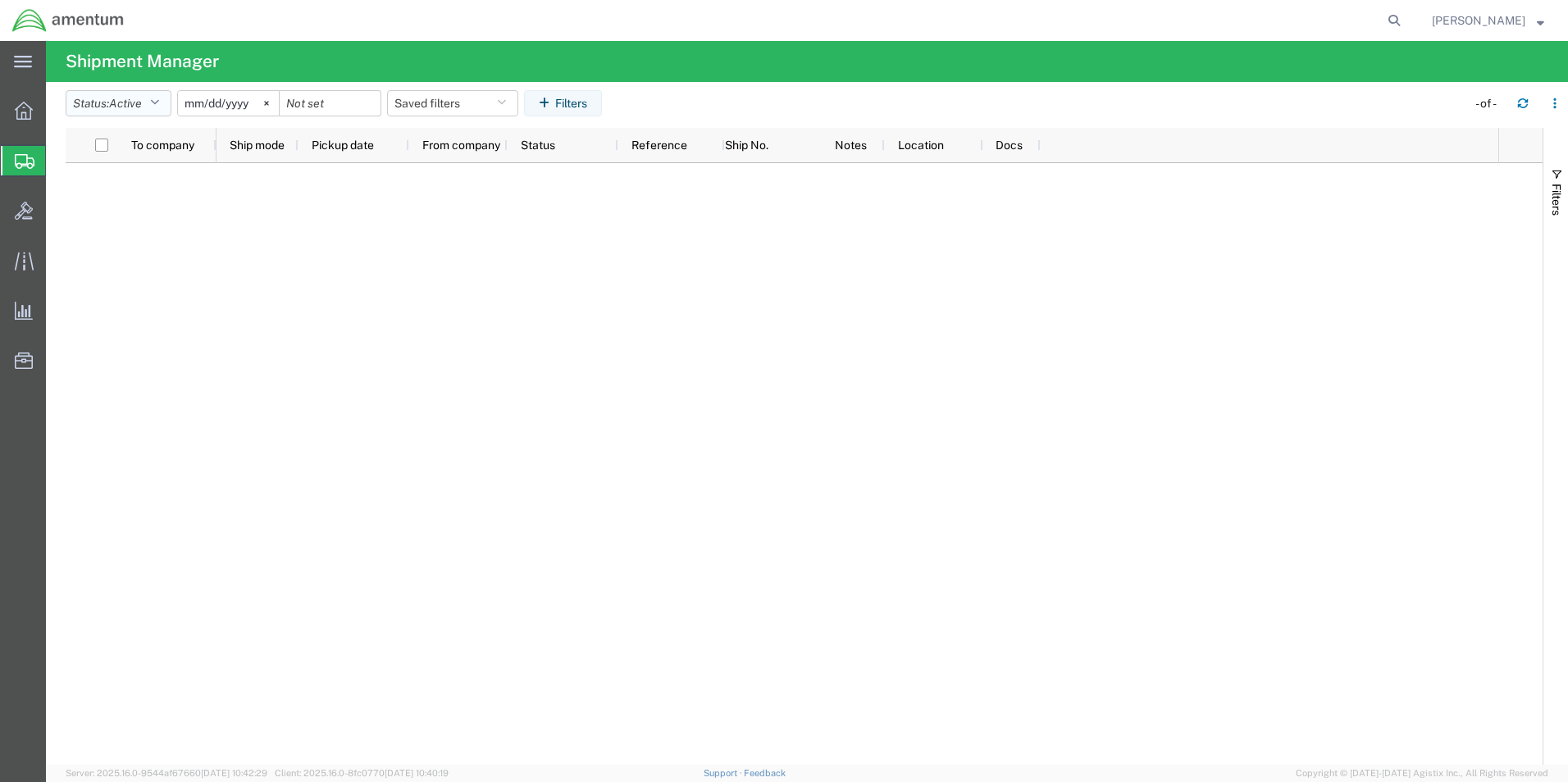
click at [159, 103] on icon "button" at bounding box center [154, 103] width 9 height 11
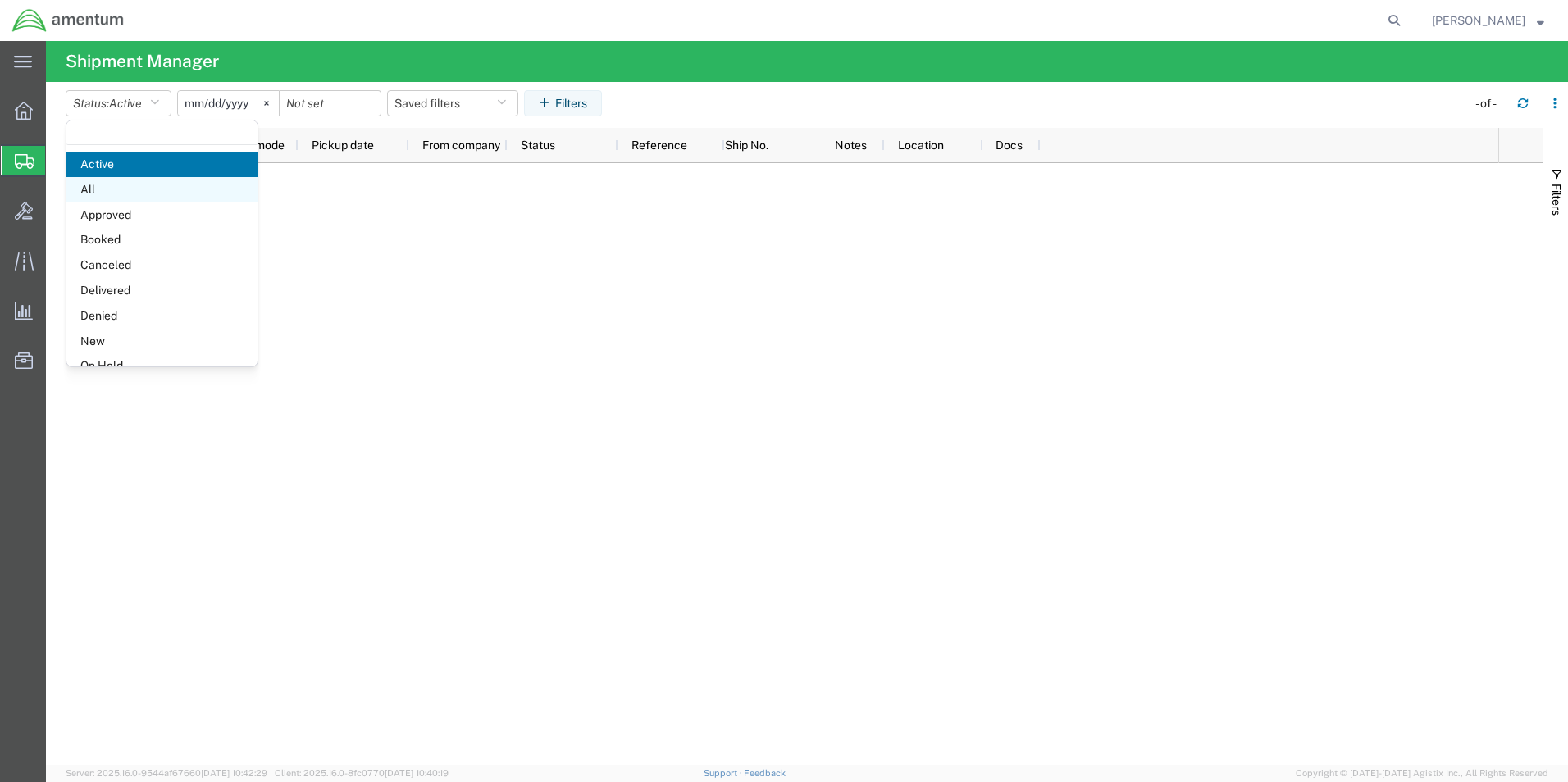
click at [85, 188] on span "All" at bounding box center [162, 189] width 191 height 25
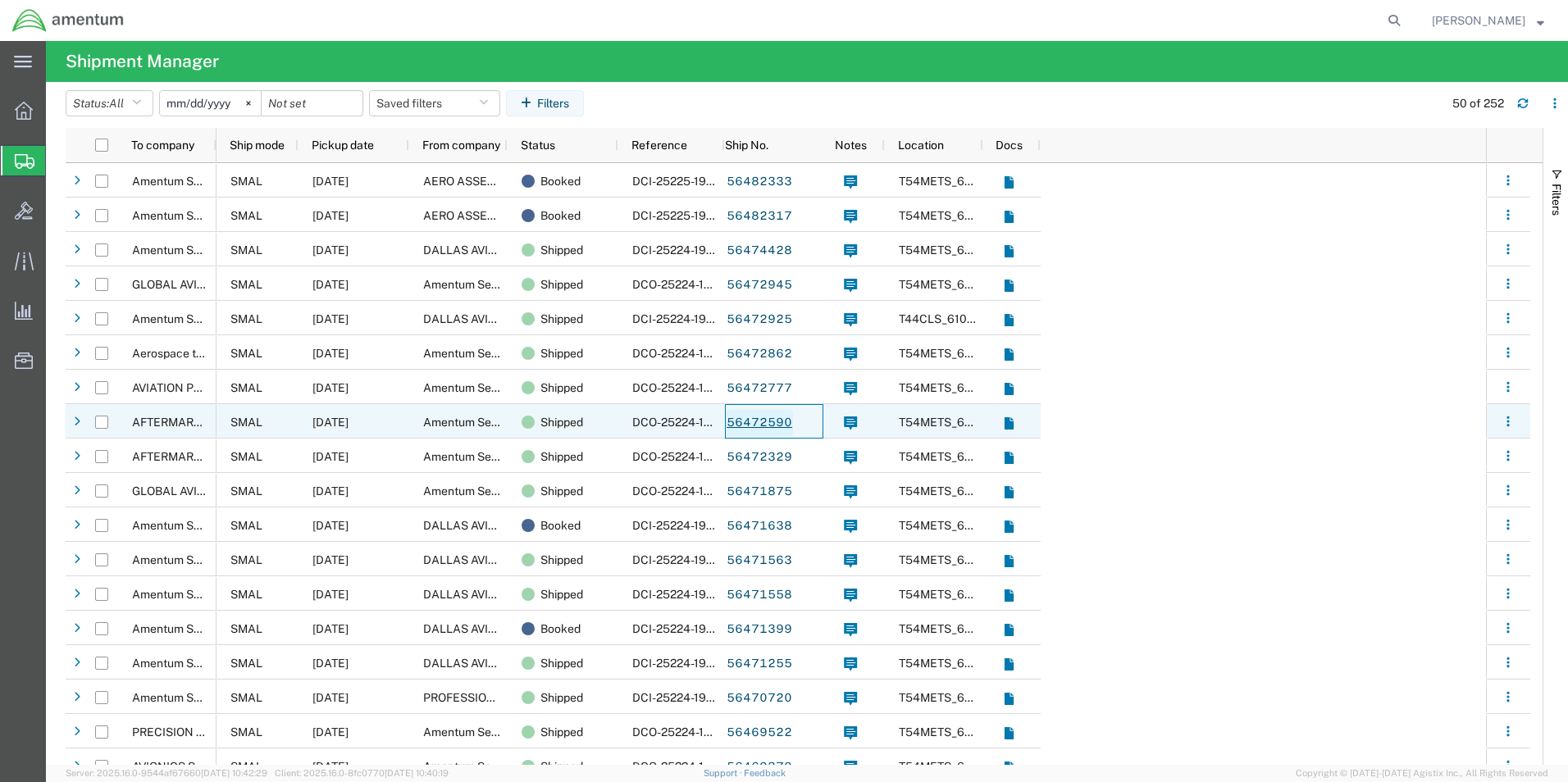
click at [756, 426] on link "56472590" at bounding box center [759, 423] width 68 height 26
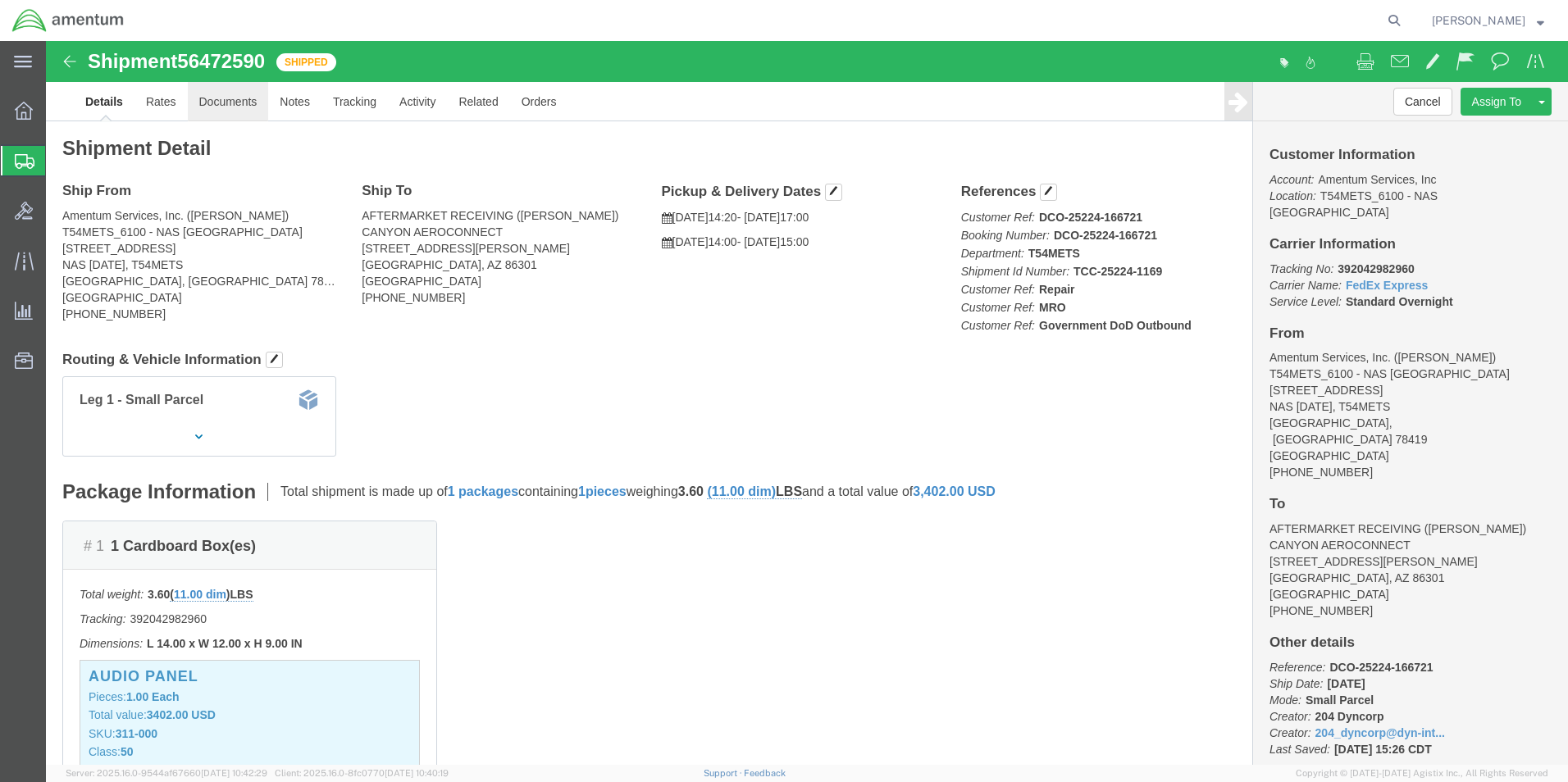
click link "Documents"
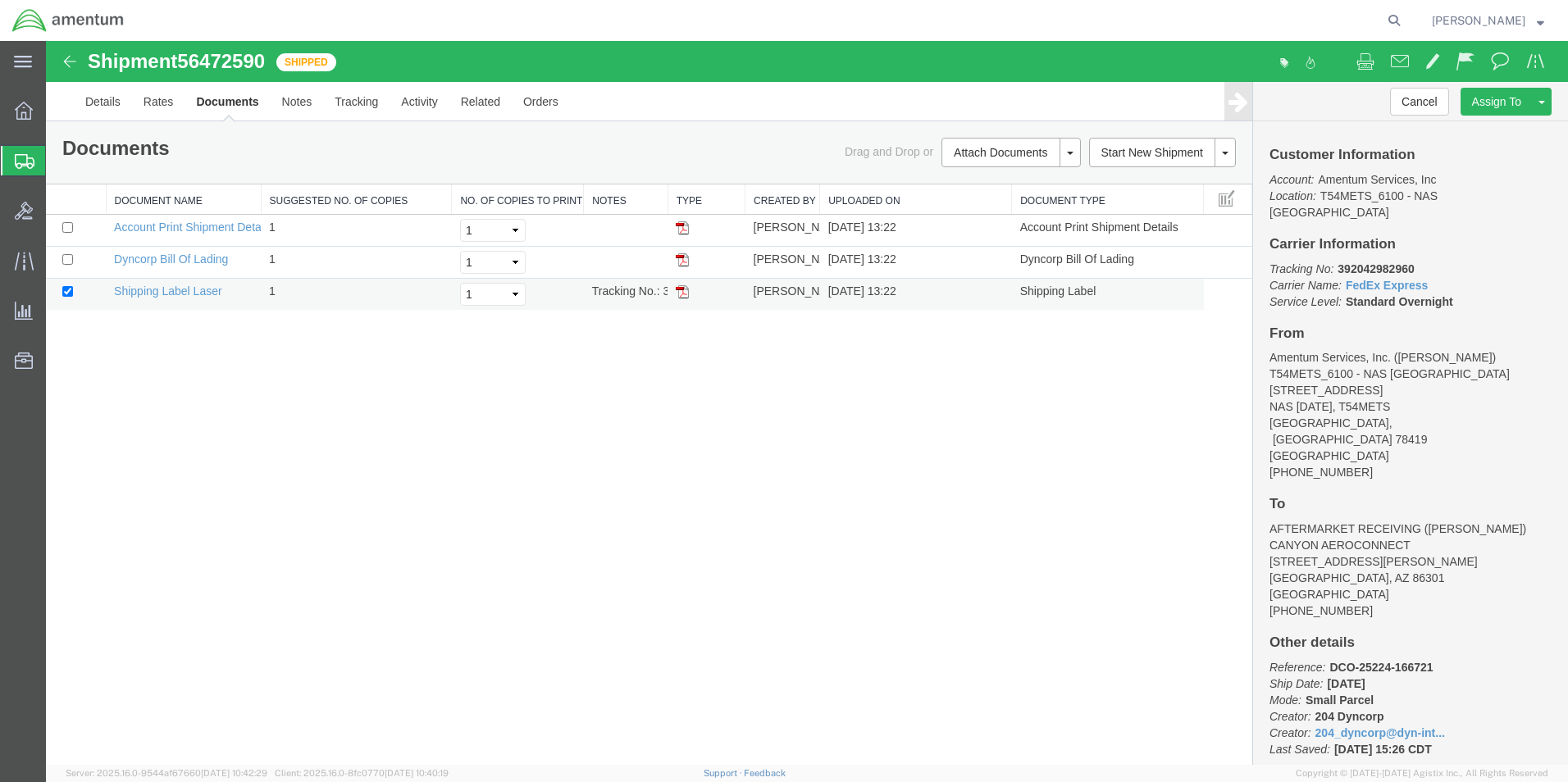
click at [682, 292] on img at bounding box center [681, 291] width 13 height 13
drag, startPoint x: 23, startPoint y: 167, endPoint x: 183, endPoint y: 215, distance: 167.0
click at [23, 167] on icon at bounding box center [25, 161] width 19 height 15
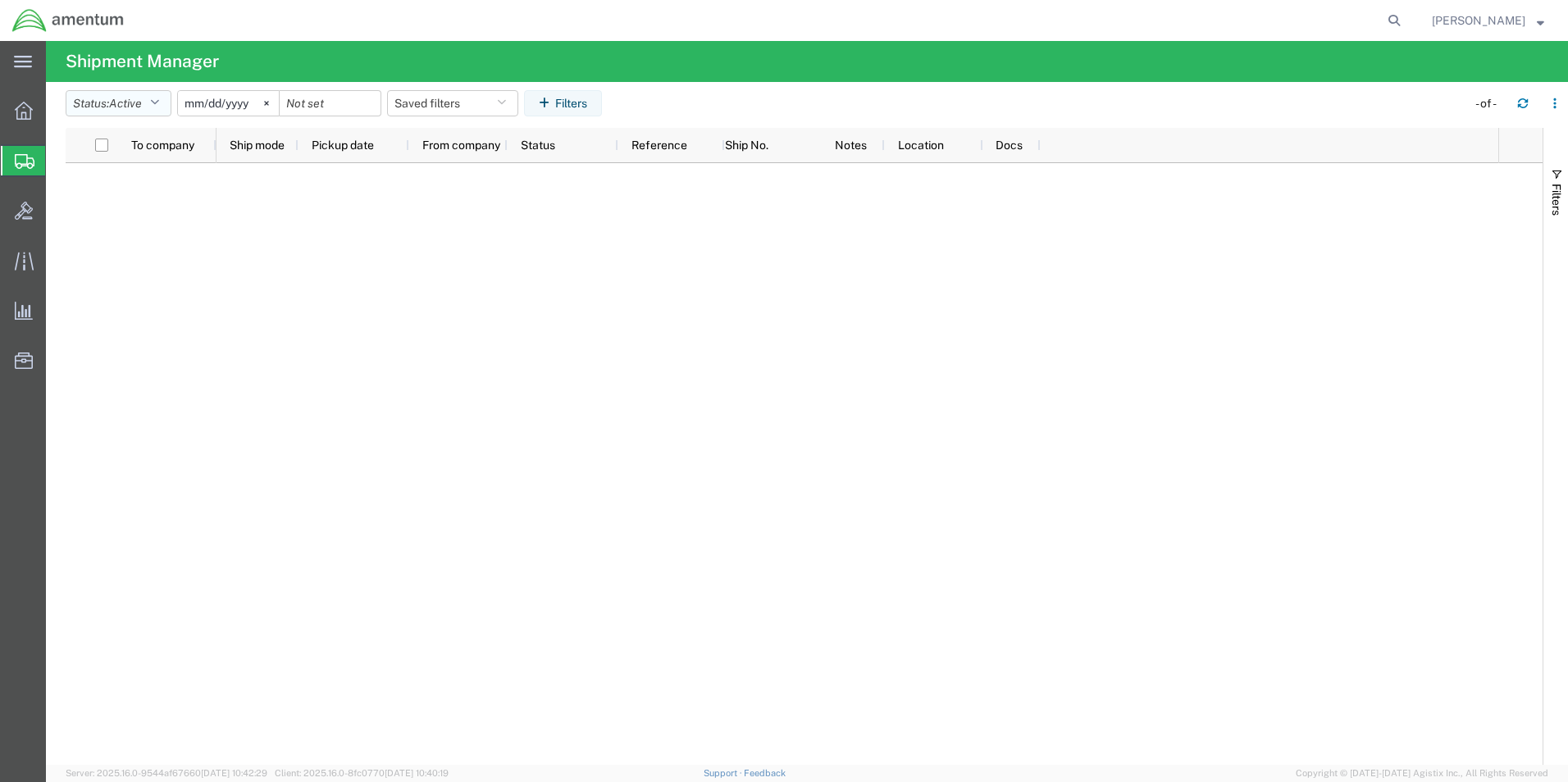
click at [159, 101] on icon "button" at bounding box center [154, 103] width 9 height 11
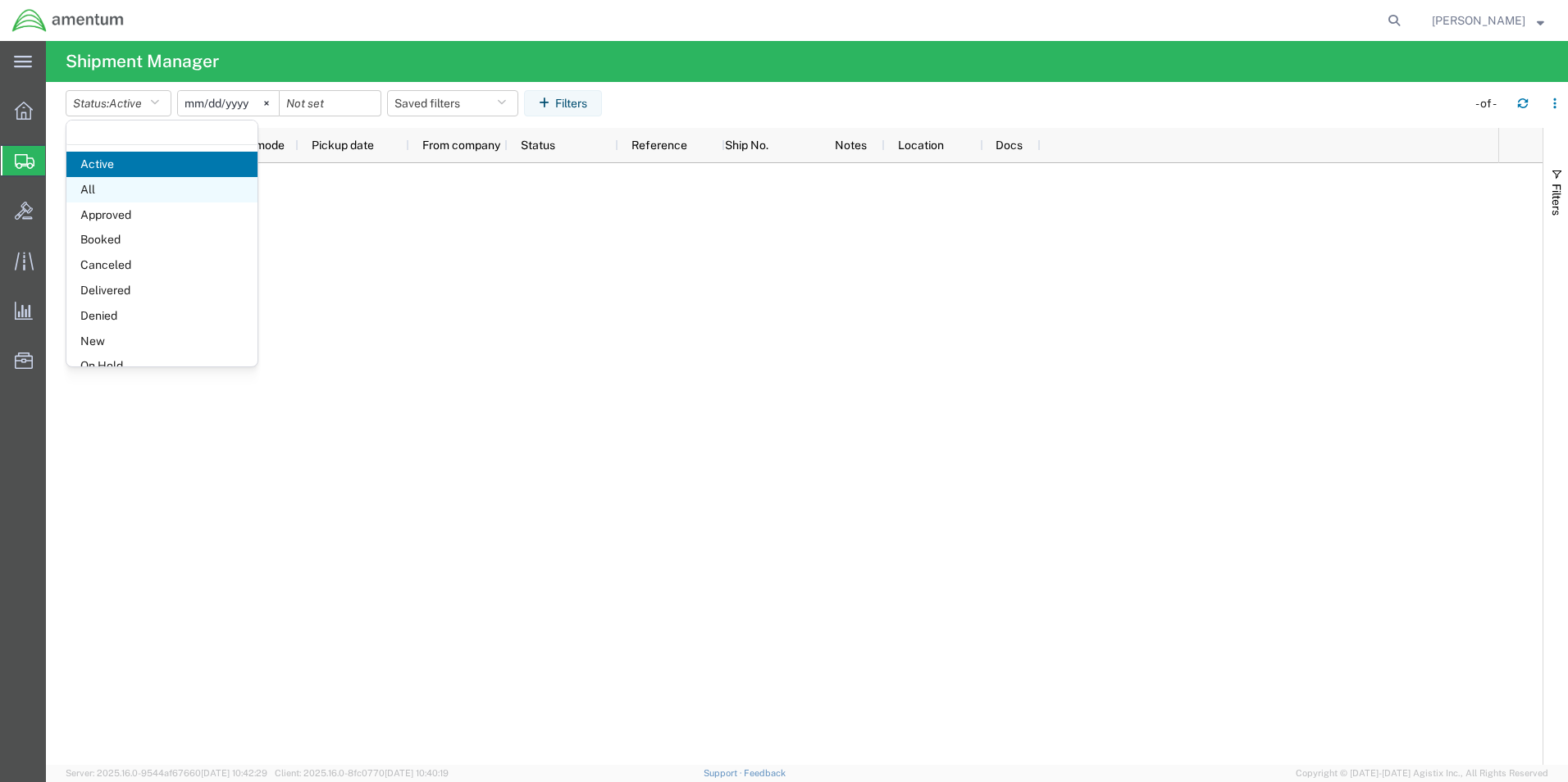
click at [96, 186] on span "All" at bounding box center [162, 189] width 191 height 25
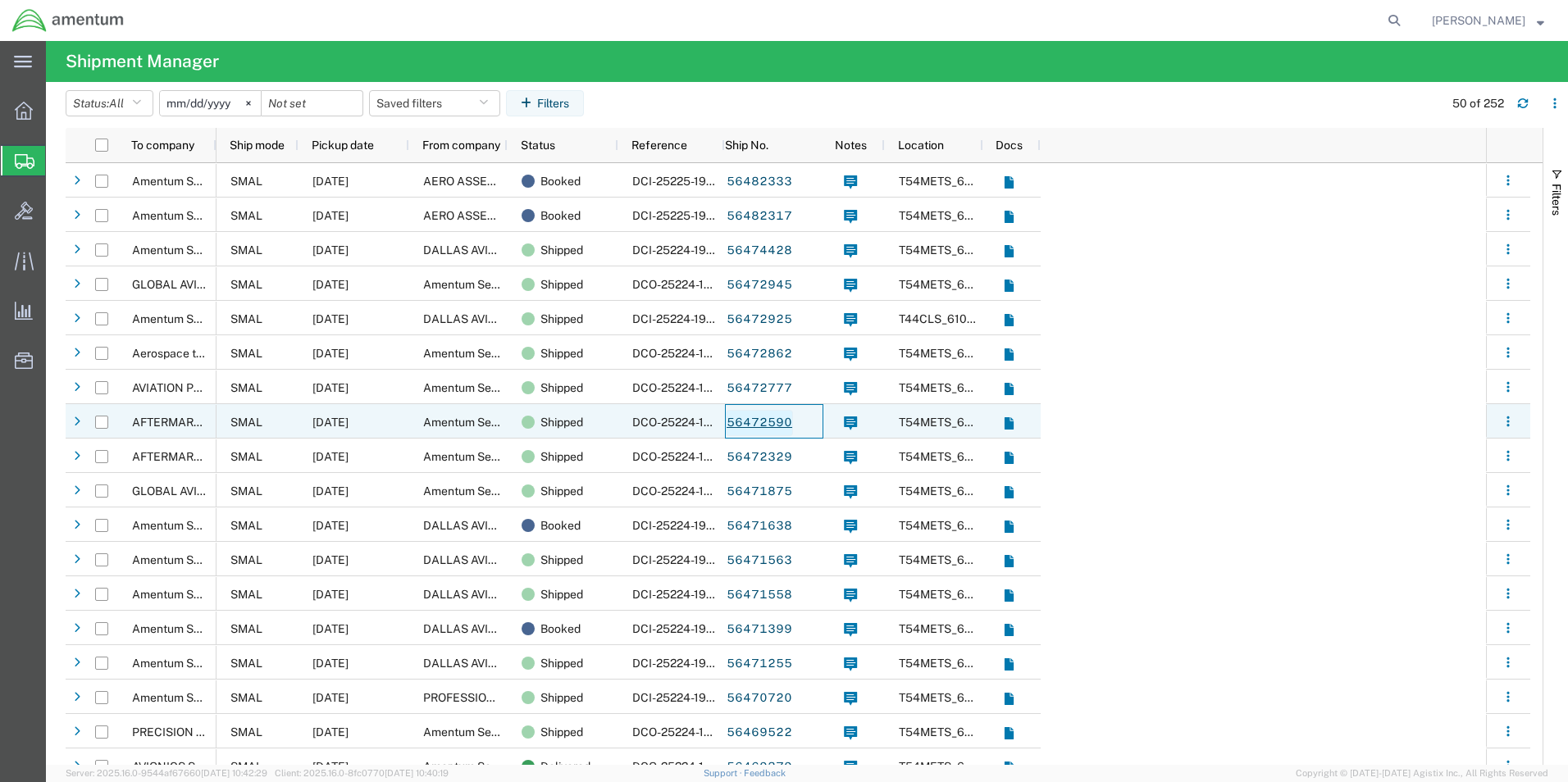
click at [774, 421] on link "56472590" at bounding box center [759, 423] width 68 height 26
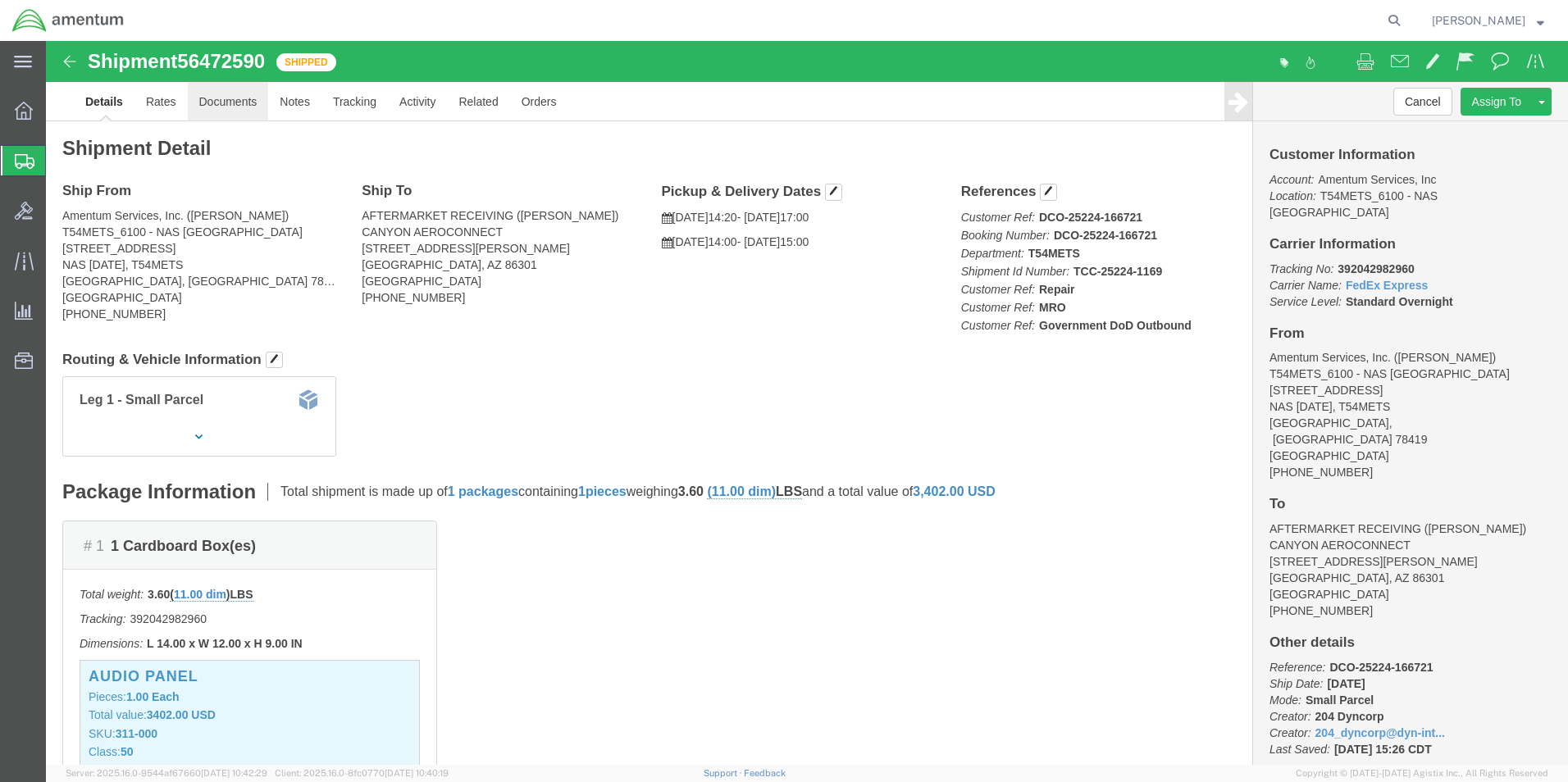
click link "Documents"
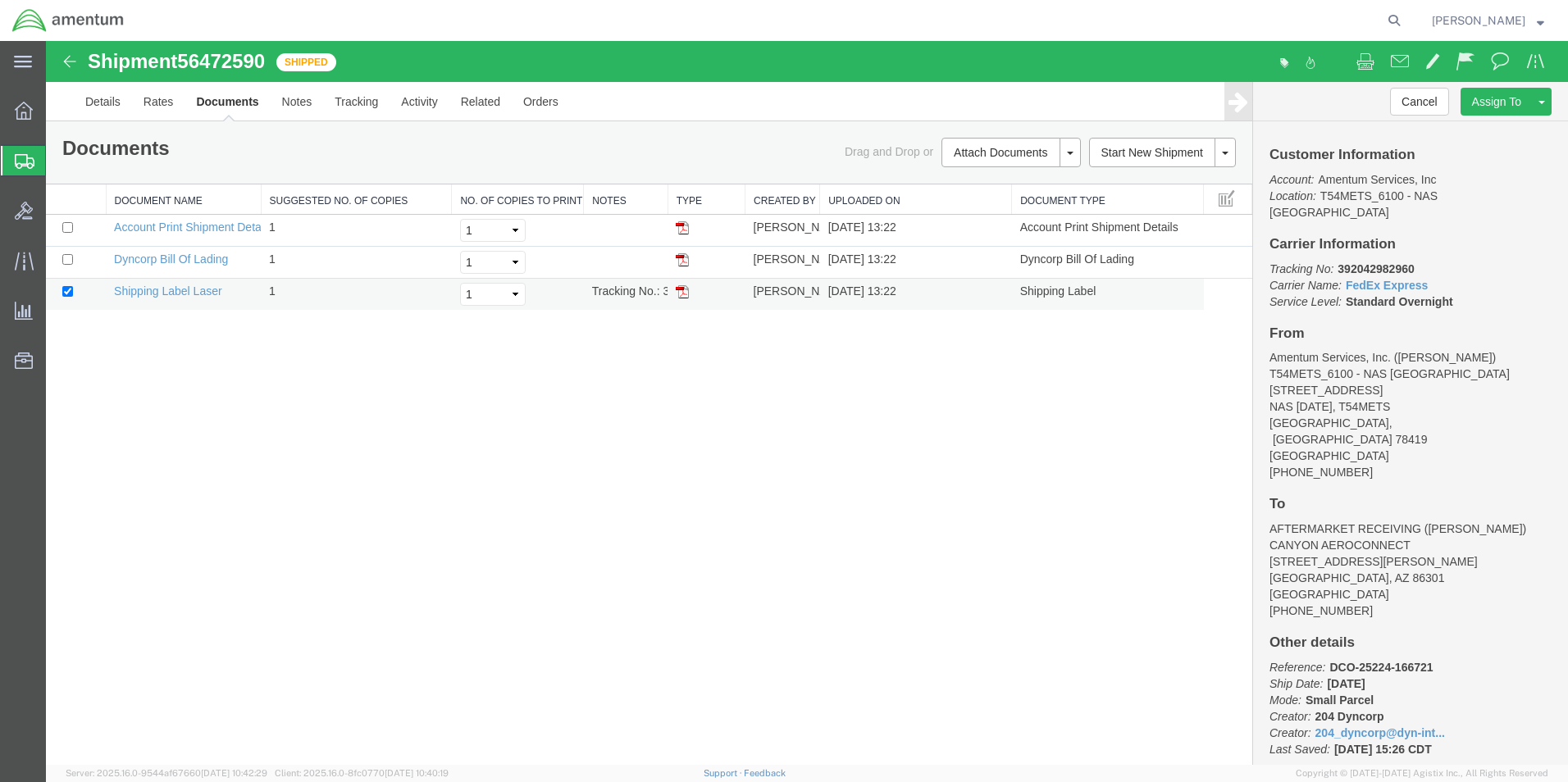
click at [676, 291] on img at bounding box center [681, 291] width 13 height 13
